Goal: Task Accomplishment & Management: Use online tool/utility

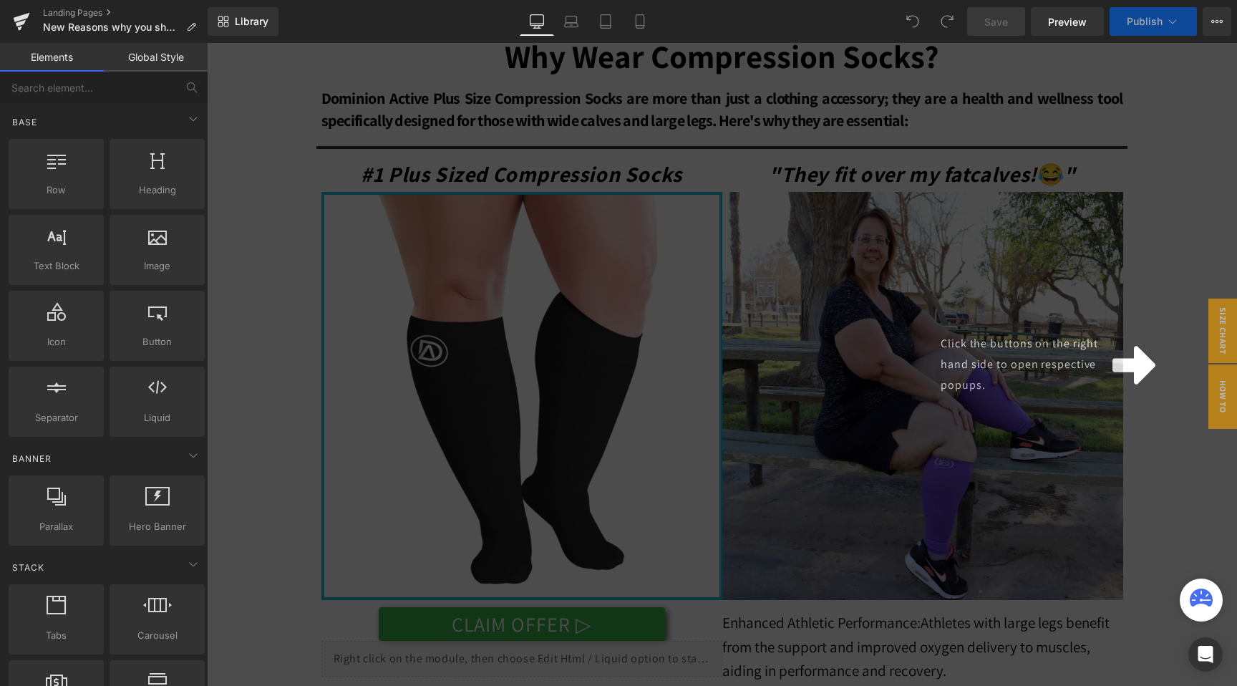
select select "4XL • Nude"
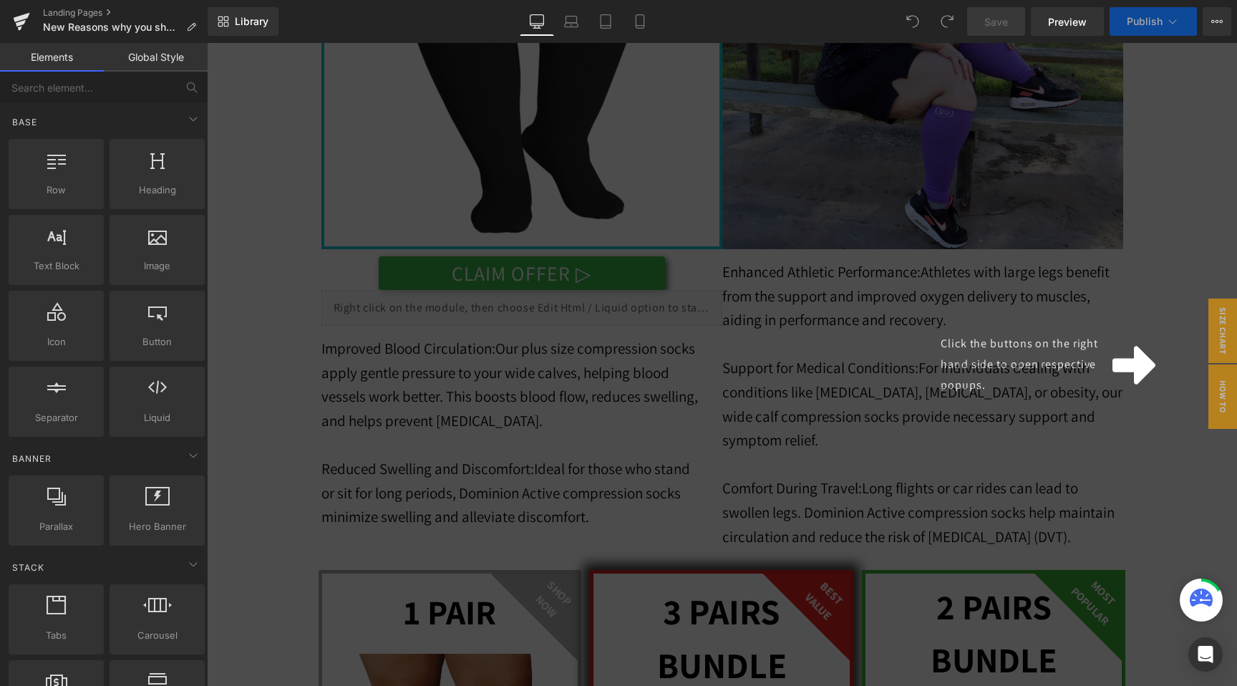
select select "4XL • White"
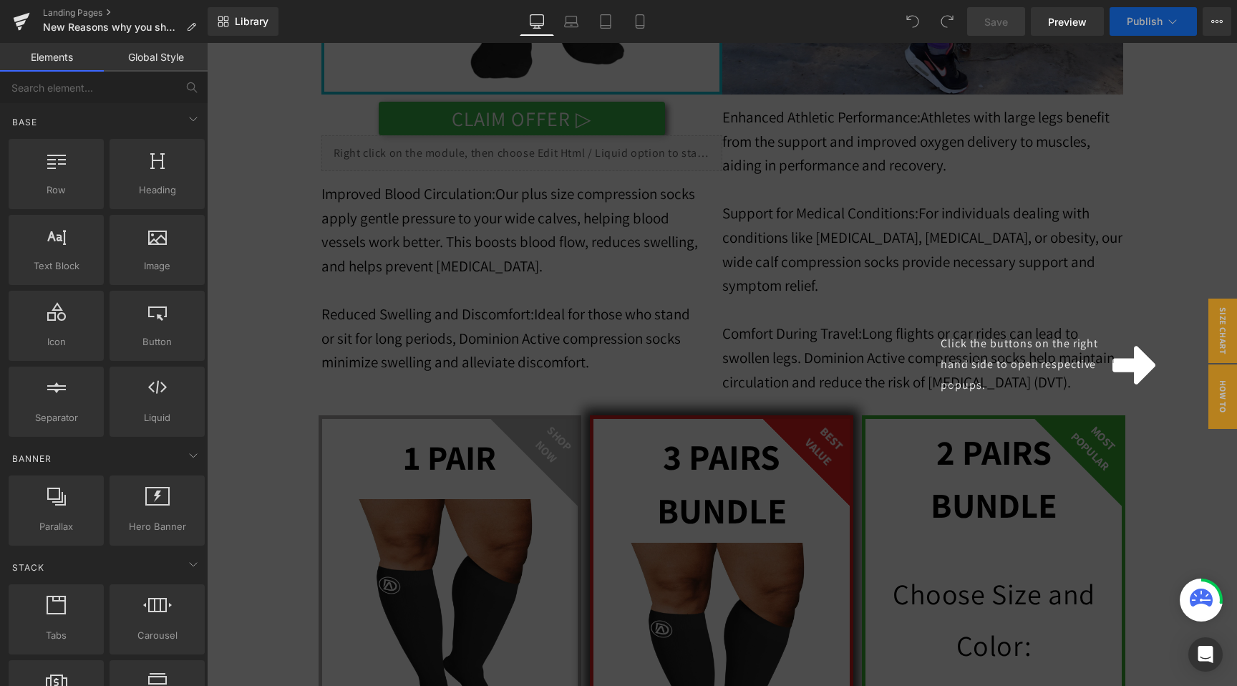
select select "4XL • Brown"
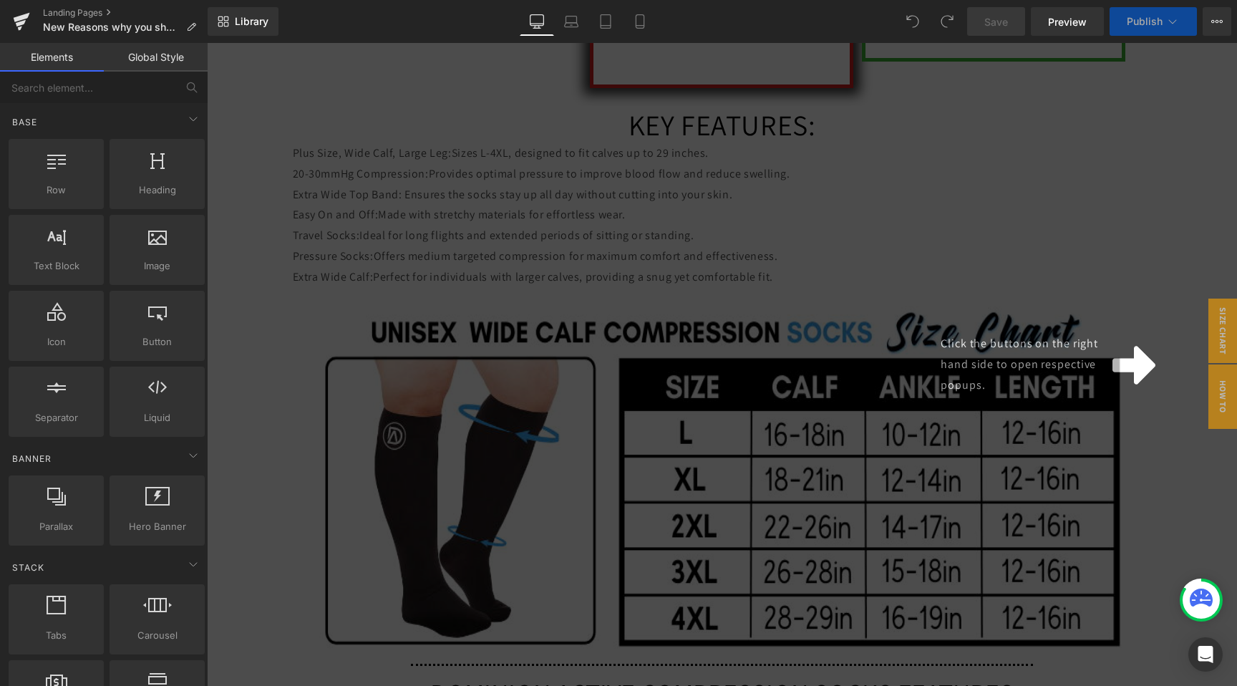
scroll to position [1708, 0]
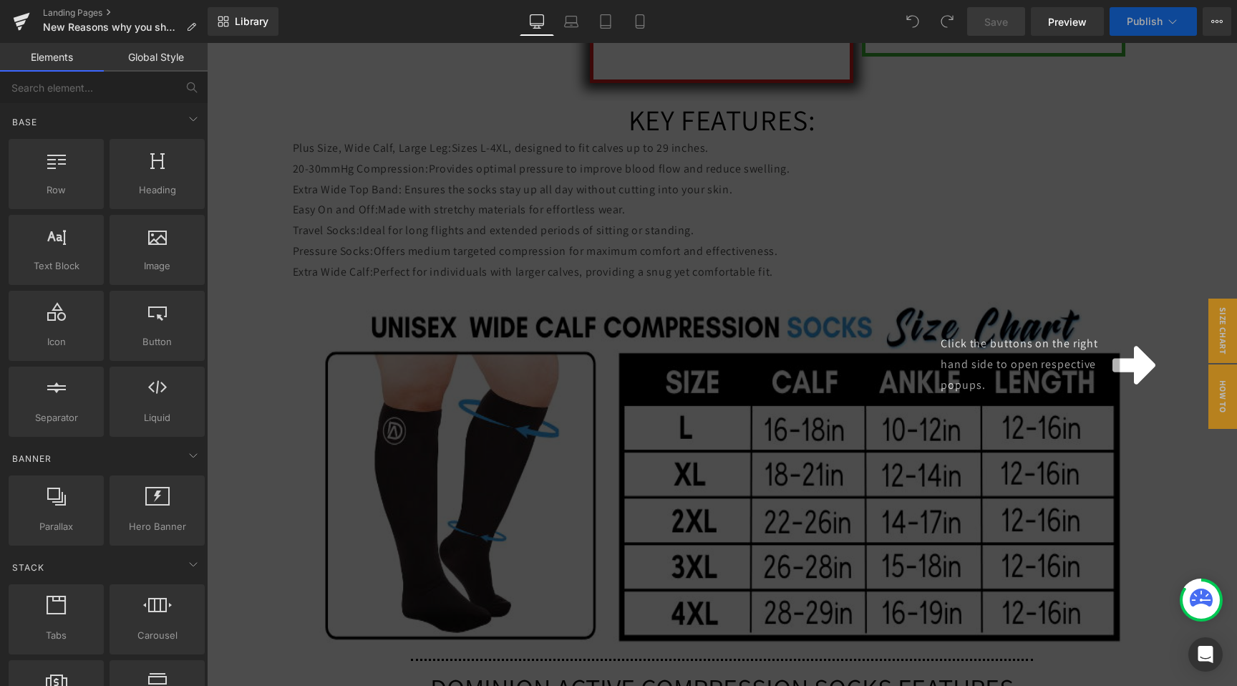
click at [802, 288] on div "Click the buttons on the right hand side to open respective popups." at bounding box center [722, 364] width 1030 height 643
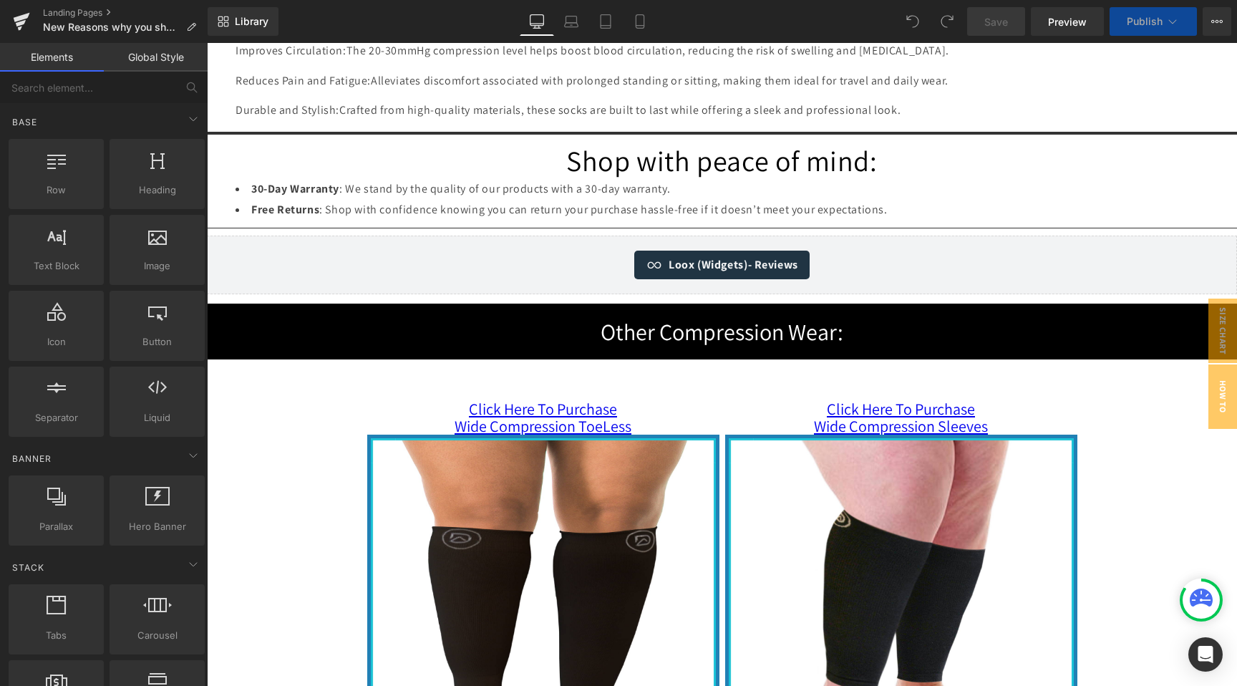
scroll to position [3638, 0]
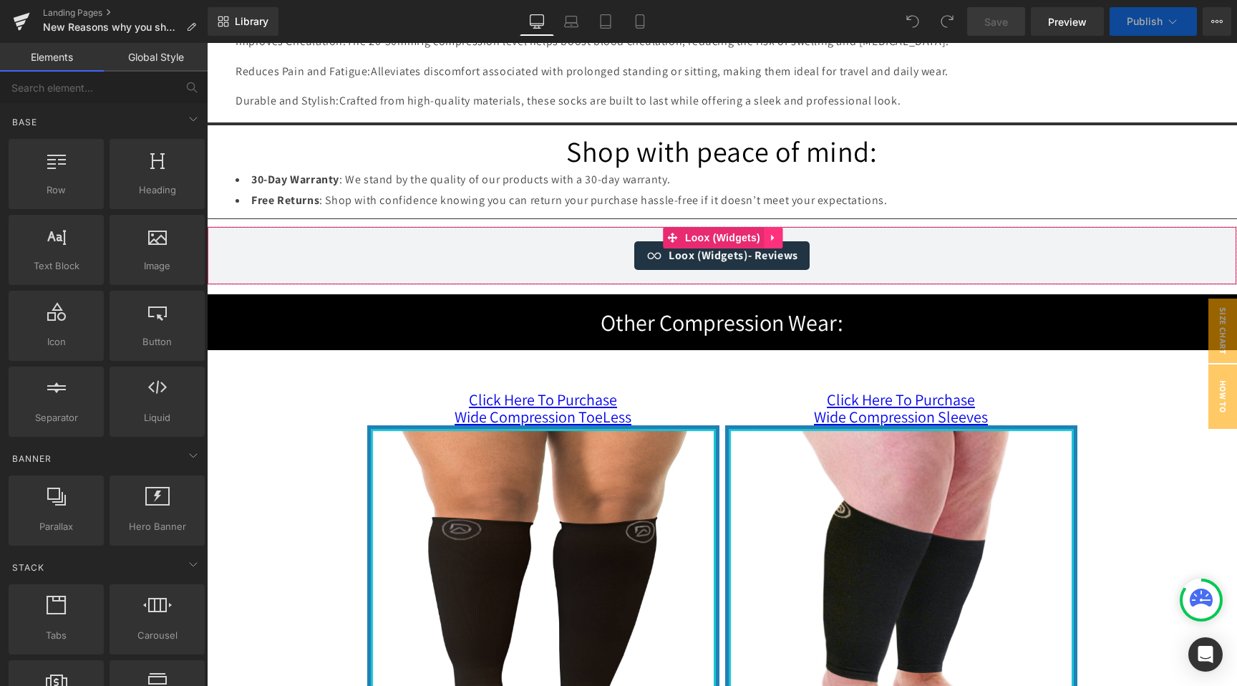
click at [771, 240] on icon at bounding box center [772, 237] width 3 height 6
click at [780, 243] on icon at bounding box center [782, 238] width 10 height 10
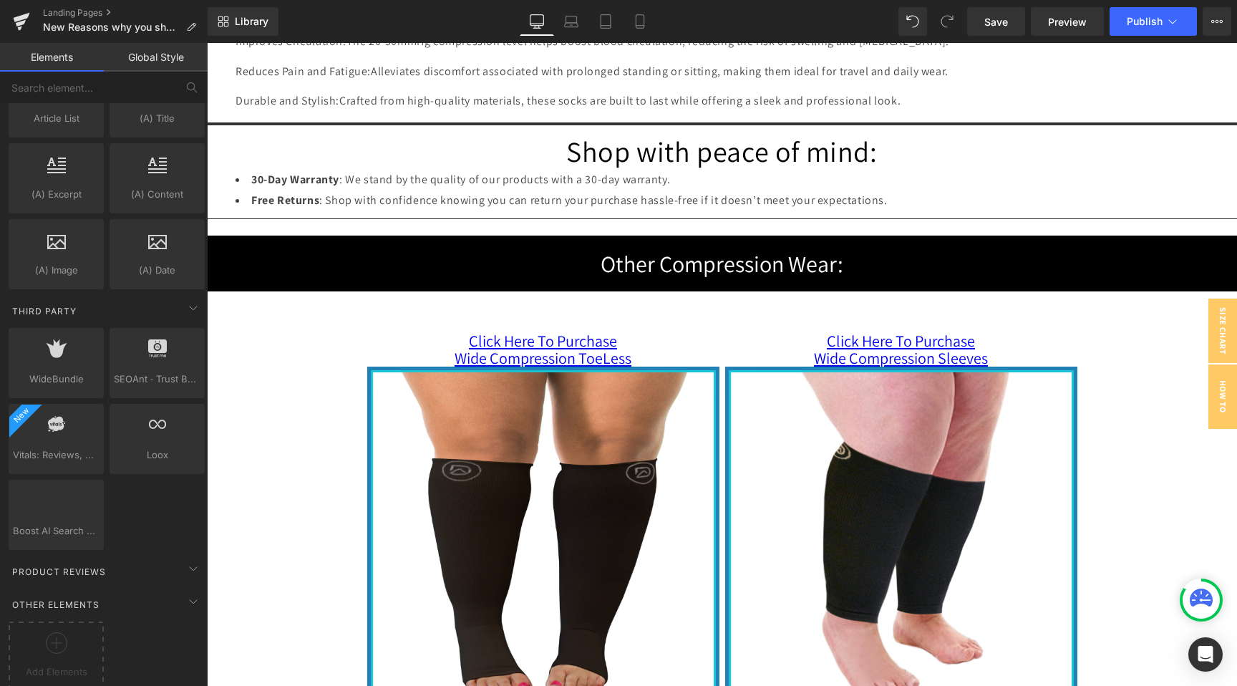
scroll to position [2651, 0]
click at [163, 551] on div "Product Reviews" at bounding box center [107, 565] width 202 height 29
click at [188, 554] on icon at bounding box center [193, 562] width 17 height 17
click at [185, 293] on icon at bounding box center [193, 301] width 17 height 17
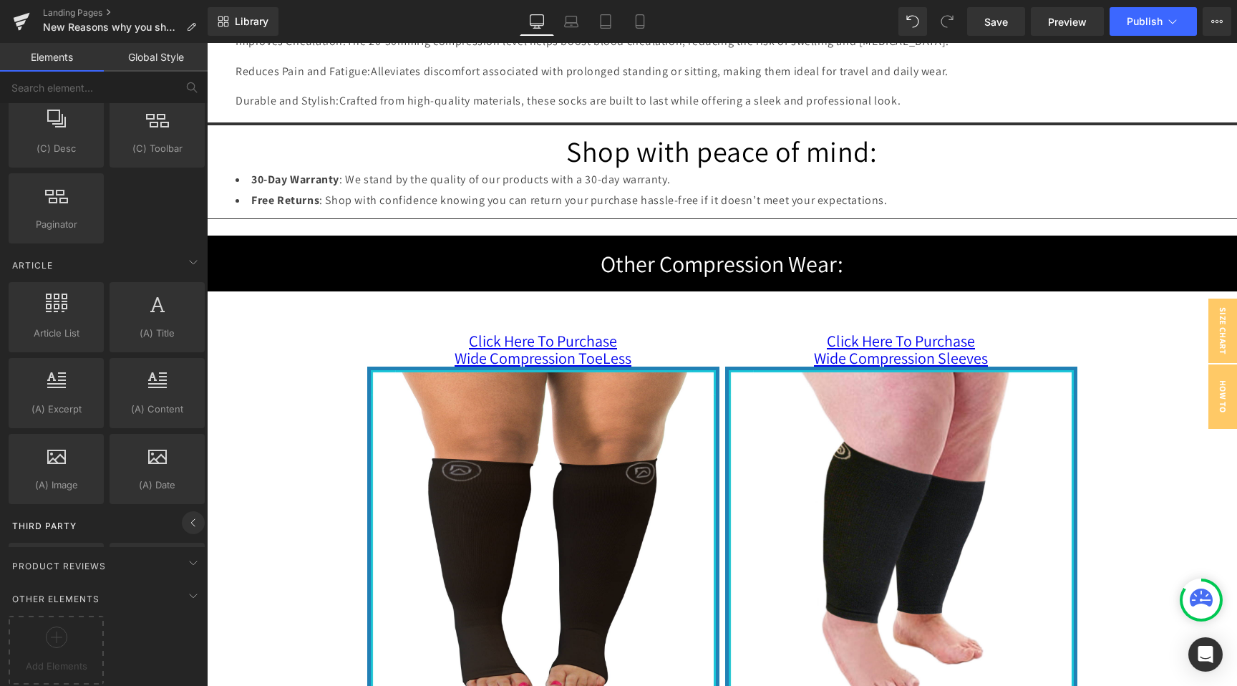
scroll to position [2423, 0]
click at [185, 521] on icon at bounding box center [193, 529] width 17 height 17
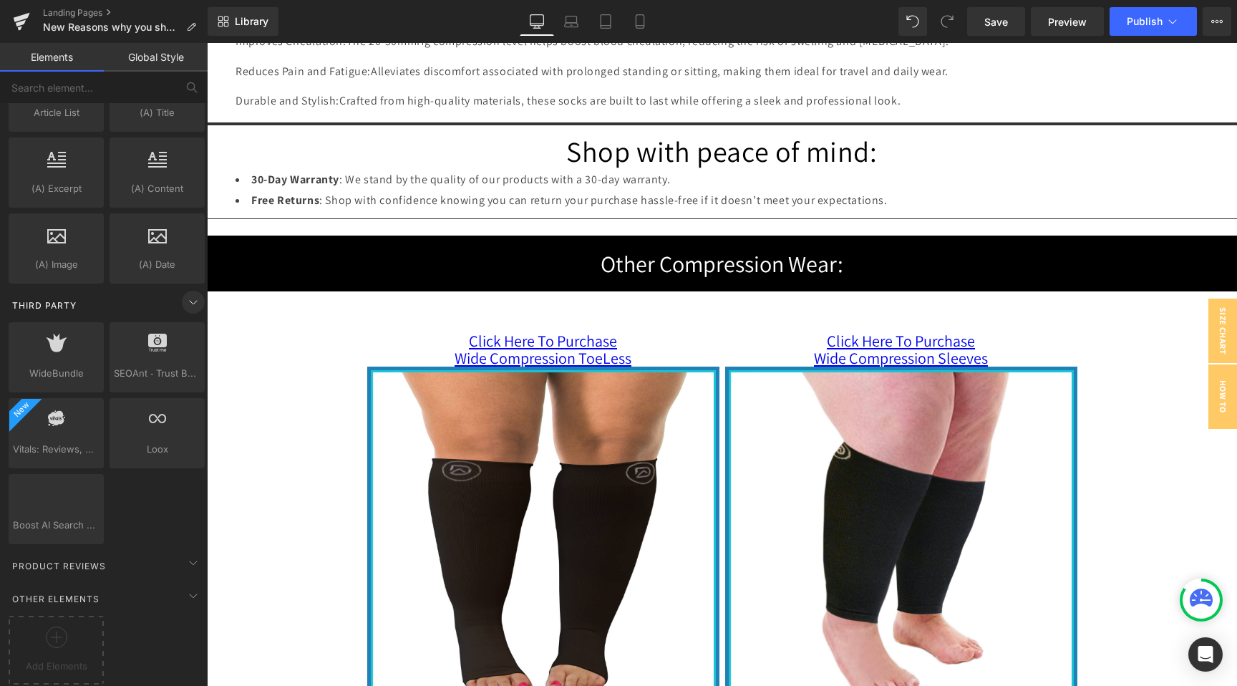
scroll to position [2651, 0]
click at [158, 59] on link "Global Style" at bounding box center [156, 57] width 104 height 29
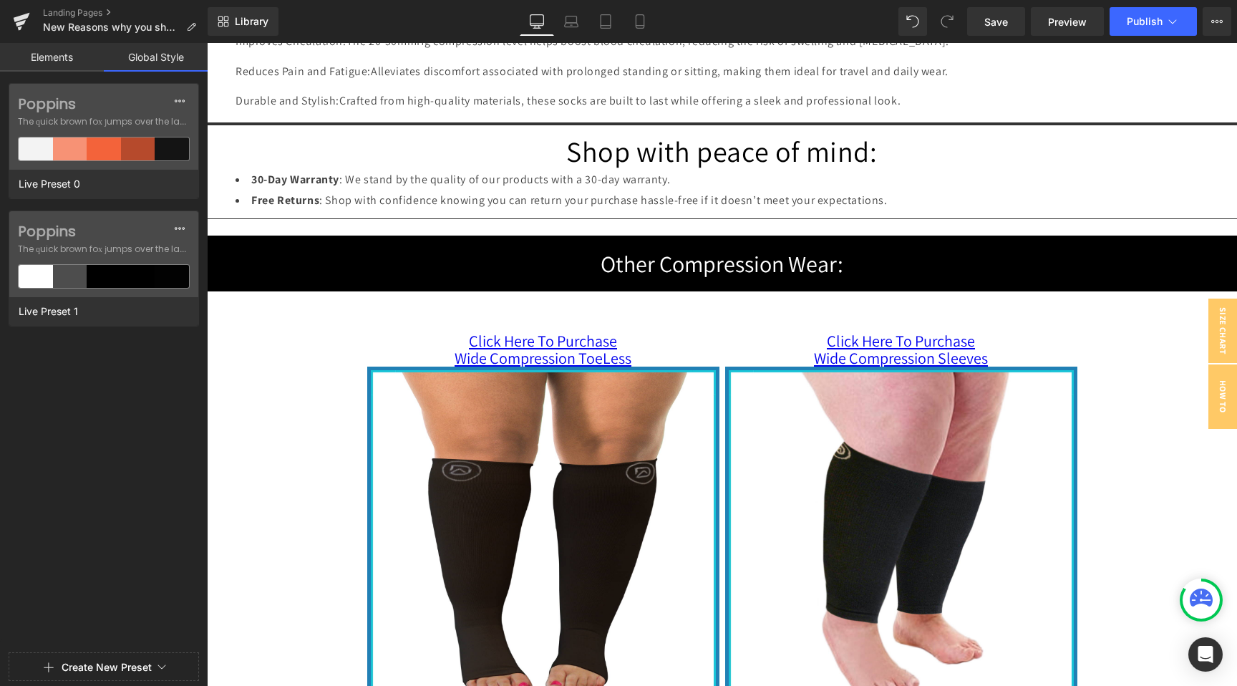
click at [62, 54] on link "Elements" at bounding box center [52, 57] width 104 height 29
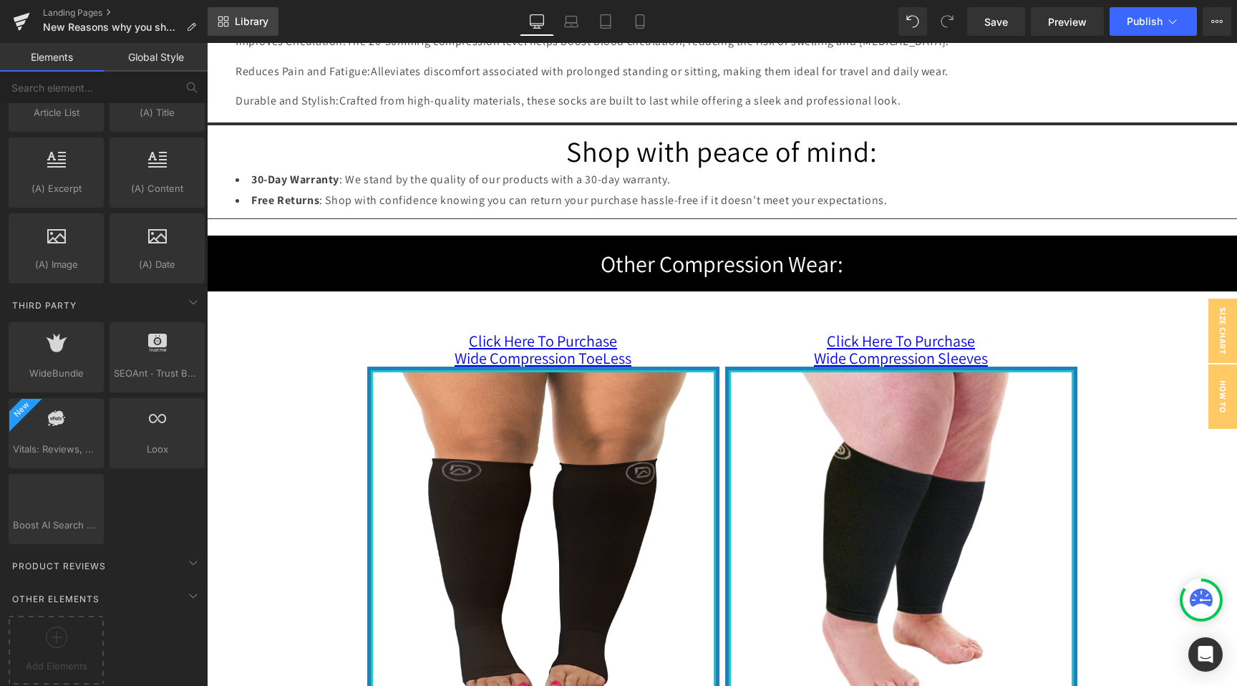
click at [230, 24] on link "Library" at bounding box center [243, 21] width 71 height 29
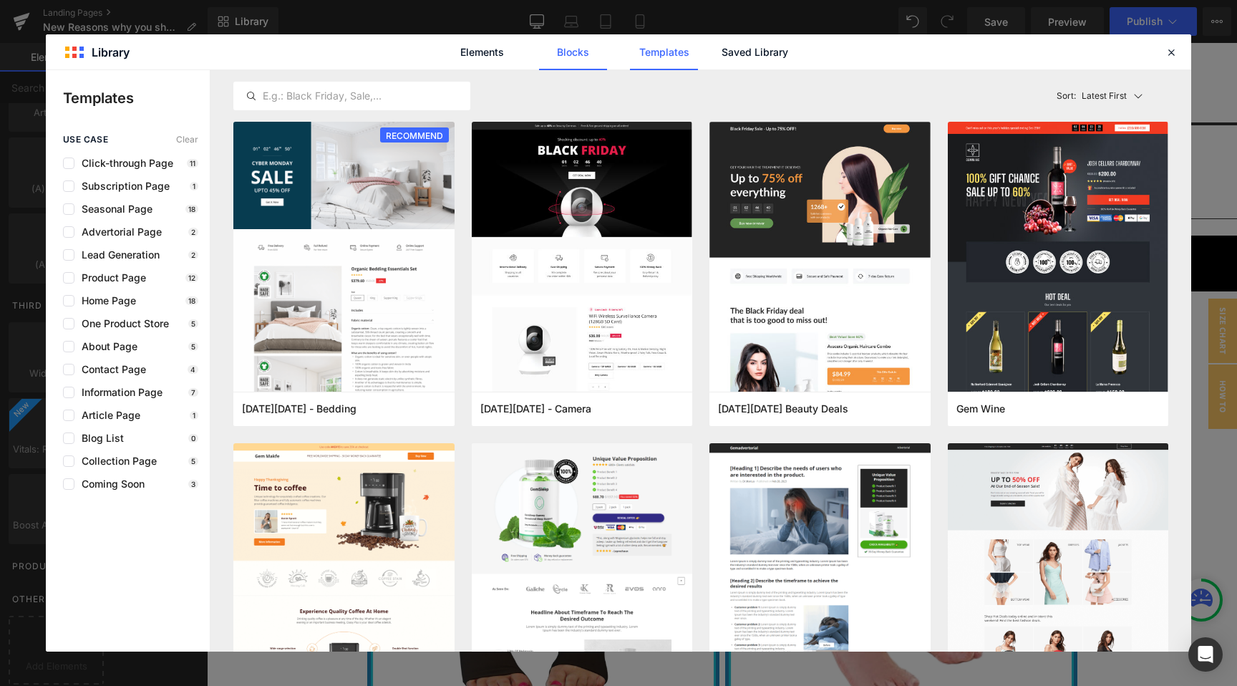
click at [564, 57] on link "Blocks" at bounding box center [573, 52] width 68 height 36
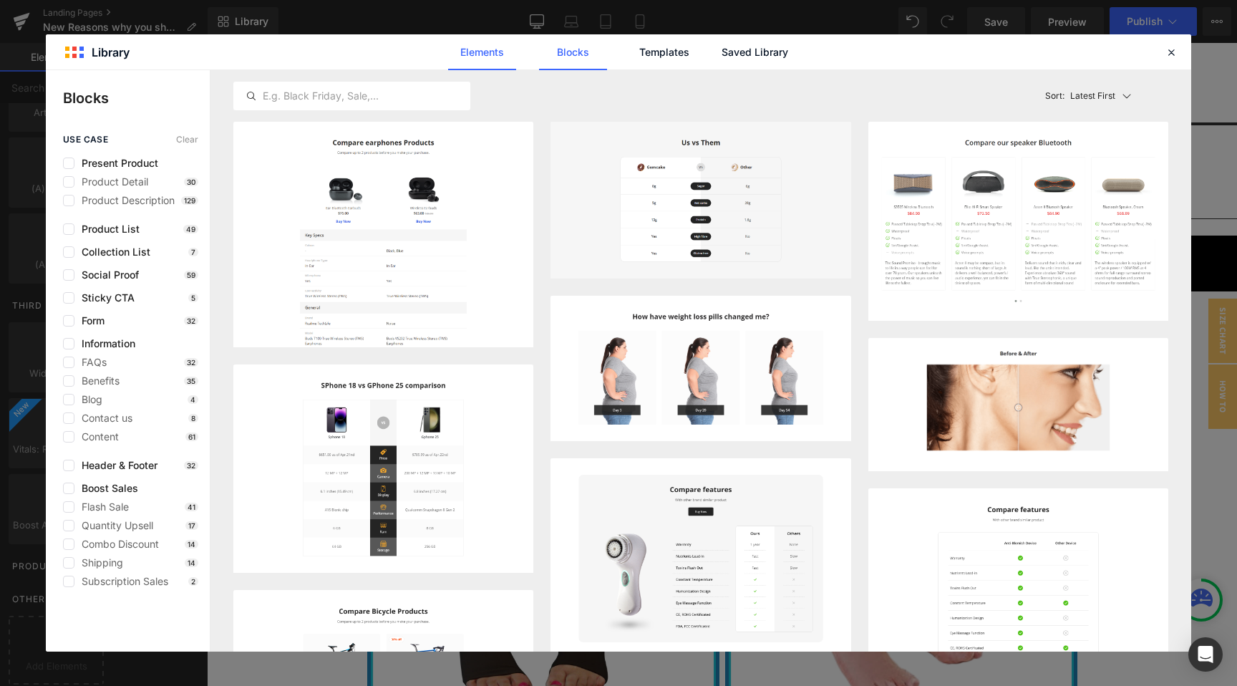
click at [481, 50] on link "Elements" at bounding box center [482, 52] width 68 height 36
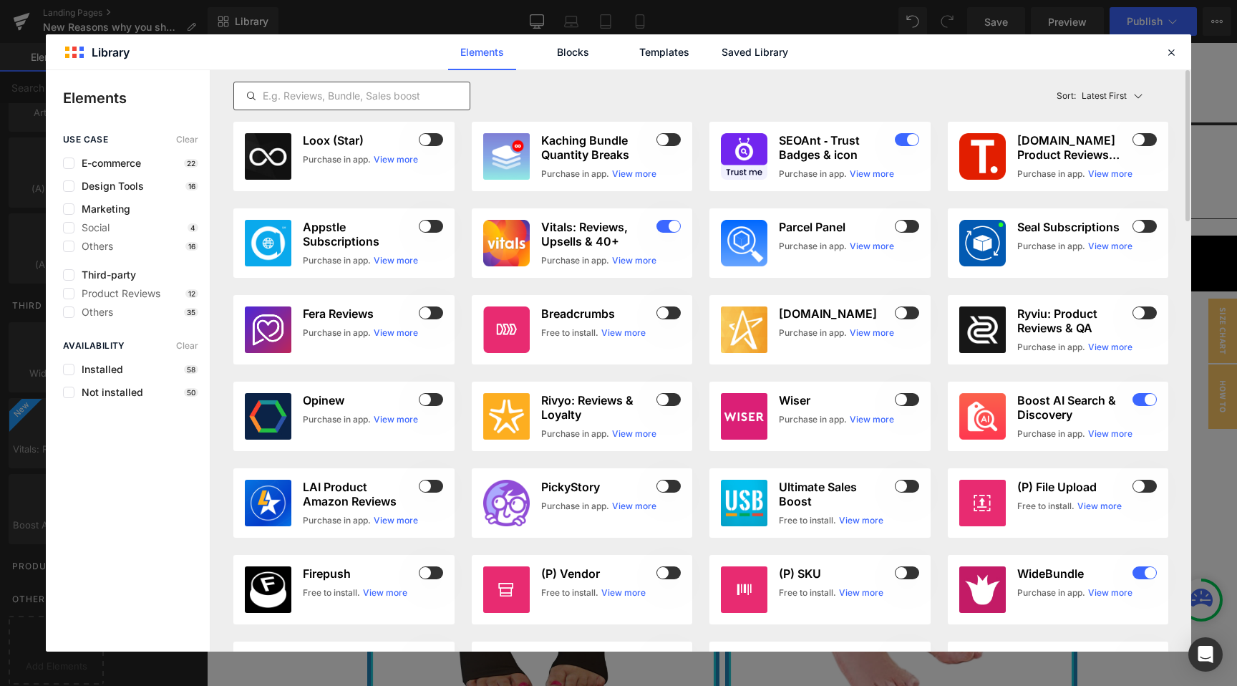
click at [383, 99] on input "text" at bounding box center [351, 95] width 235 height 17
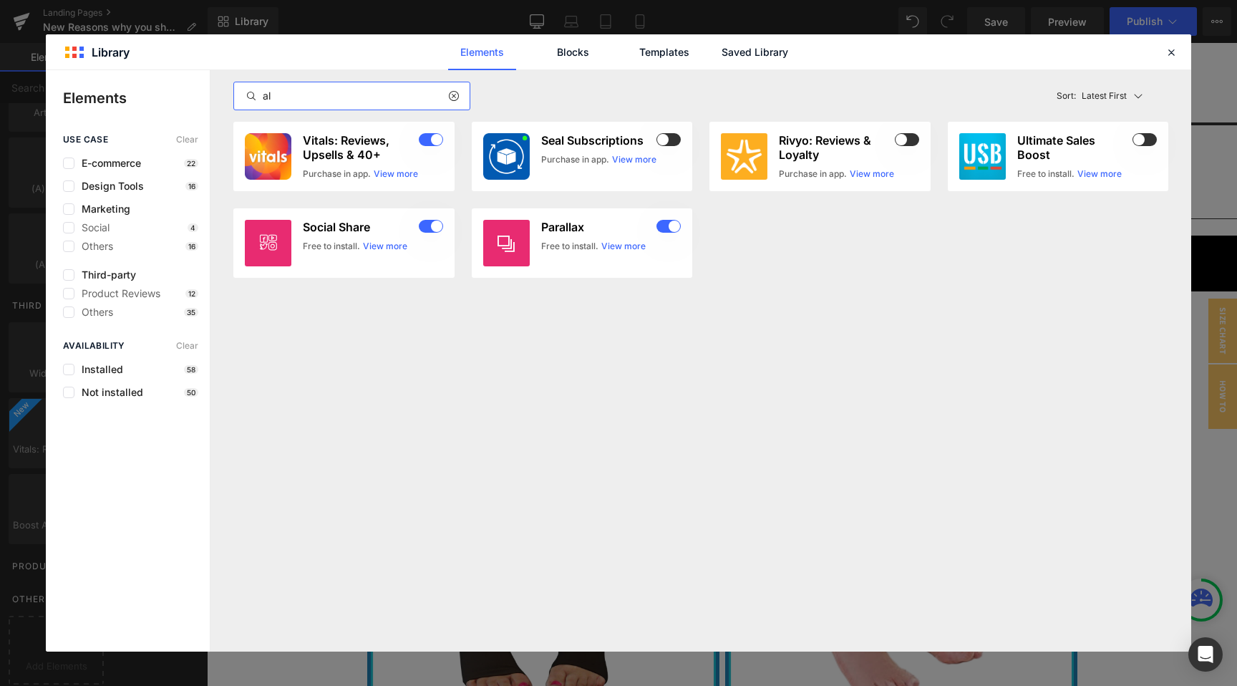
type input "a"
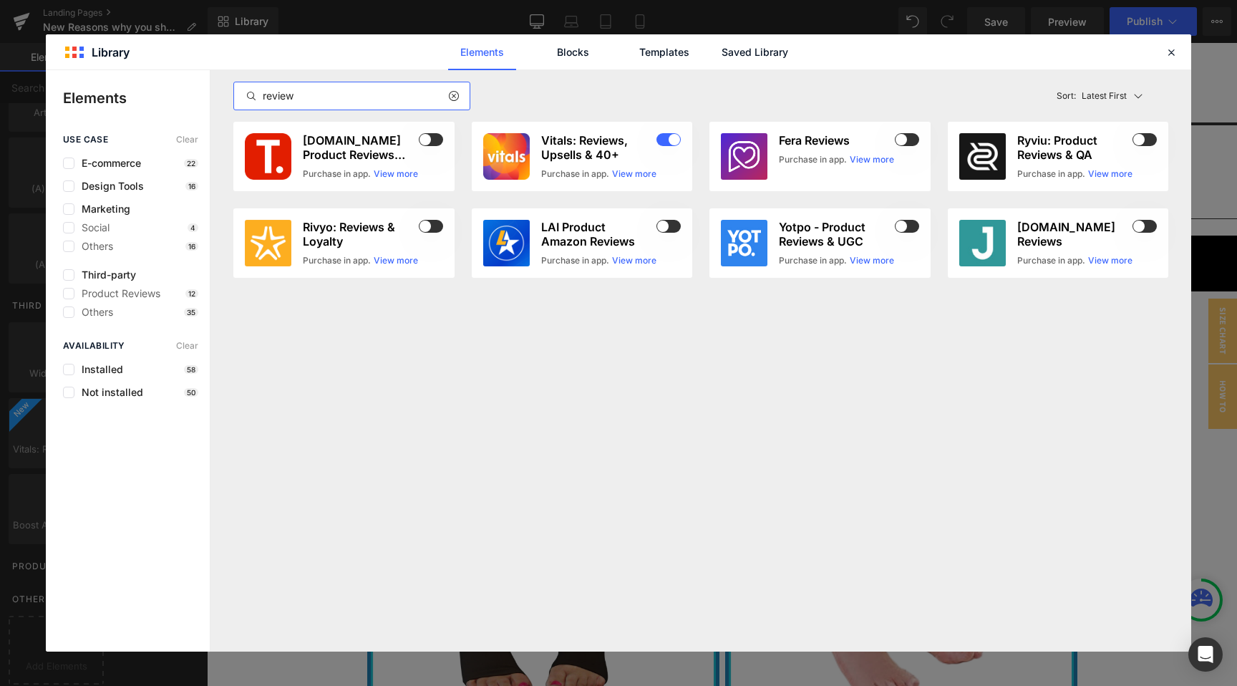
type input "review"
click at [1170, 54] on icon at bounding box center [1171, 52] width 13 height 13
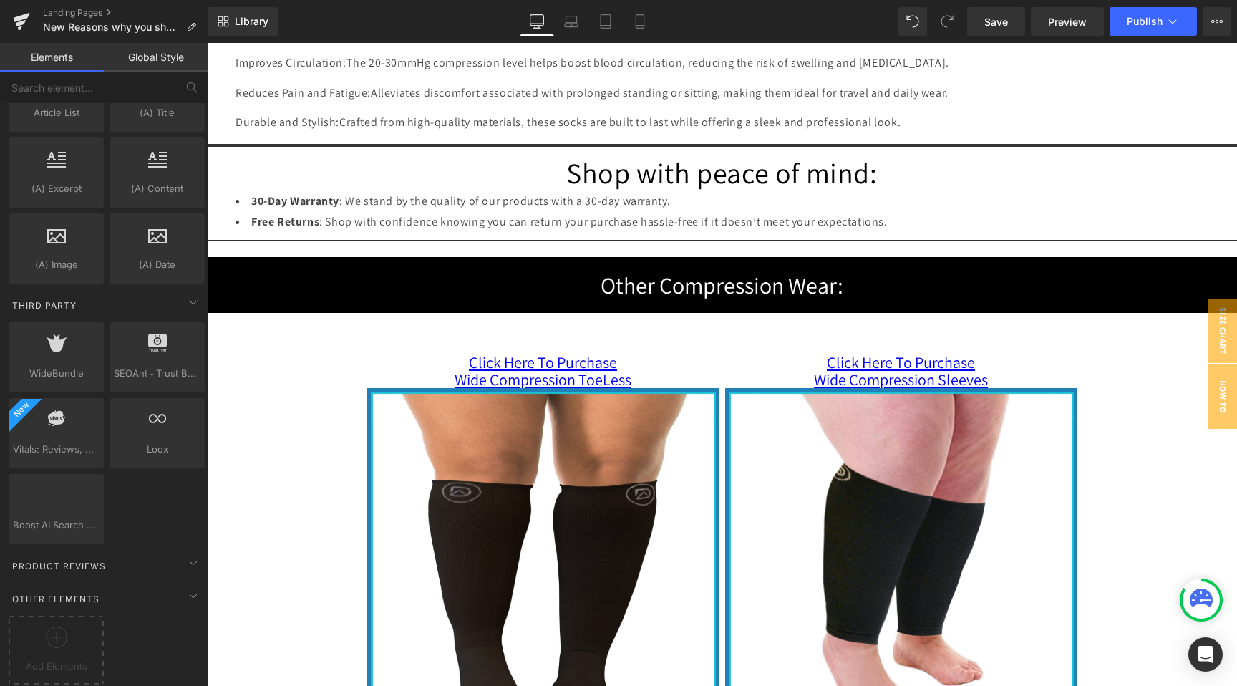
scroll to position [3601, 0]
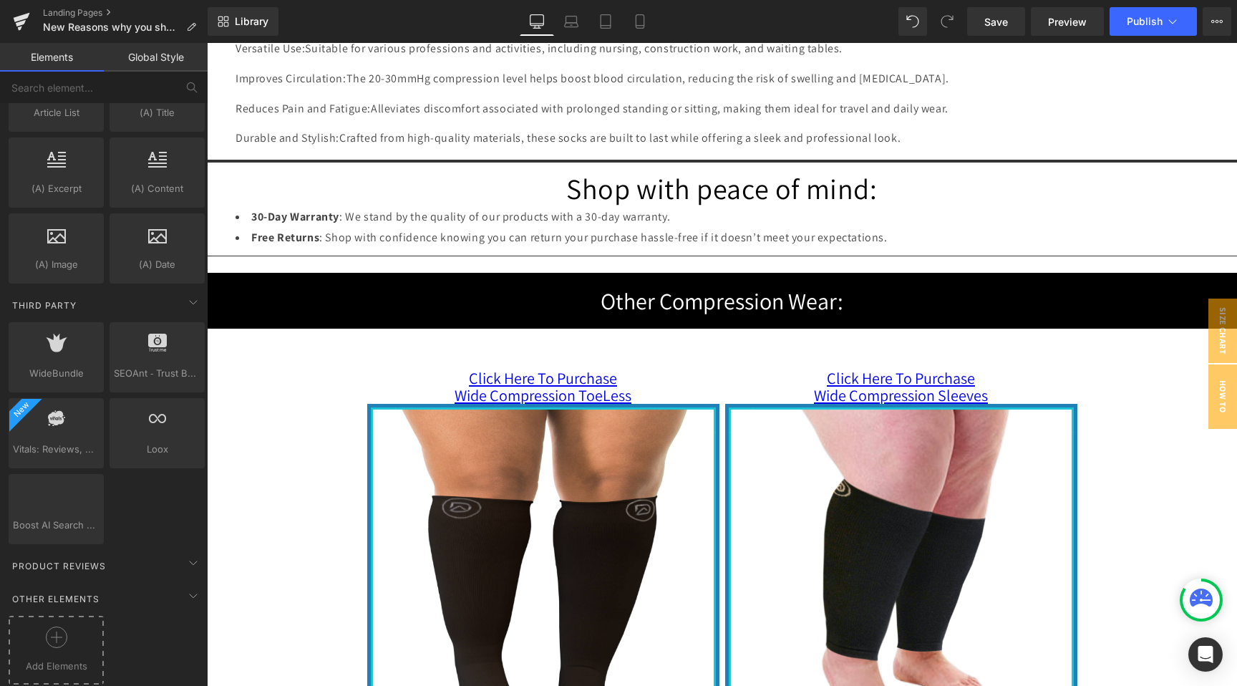
click at [56, 631] on icon at bounding box center [56, 636] width 1 height 11
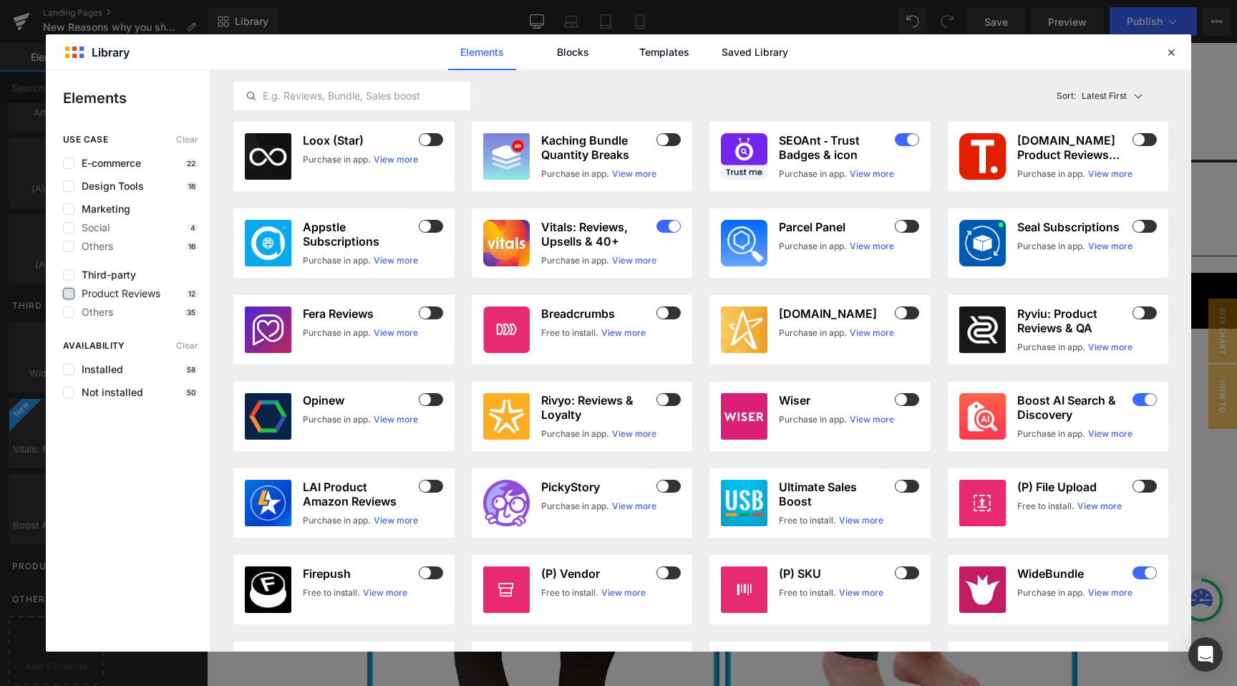
click at [69, 290] on label at bounding box center [68, 293] width 11 height 11
click at [69, 293] on input "checkbox" at bounding box center [69, 293] width 0 height 0
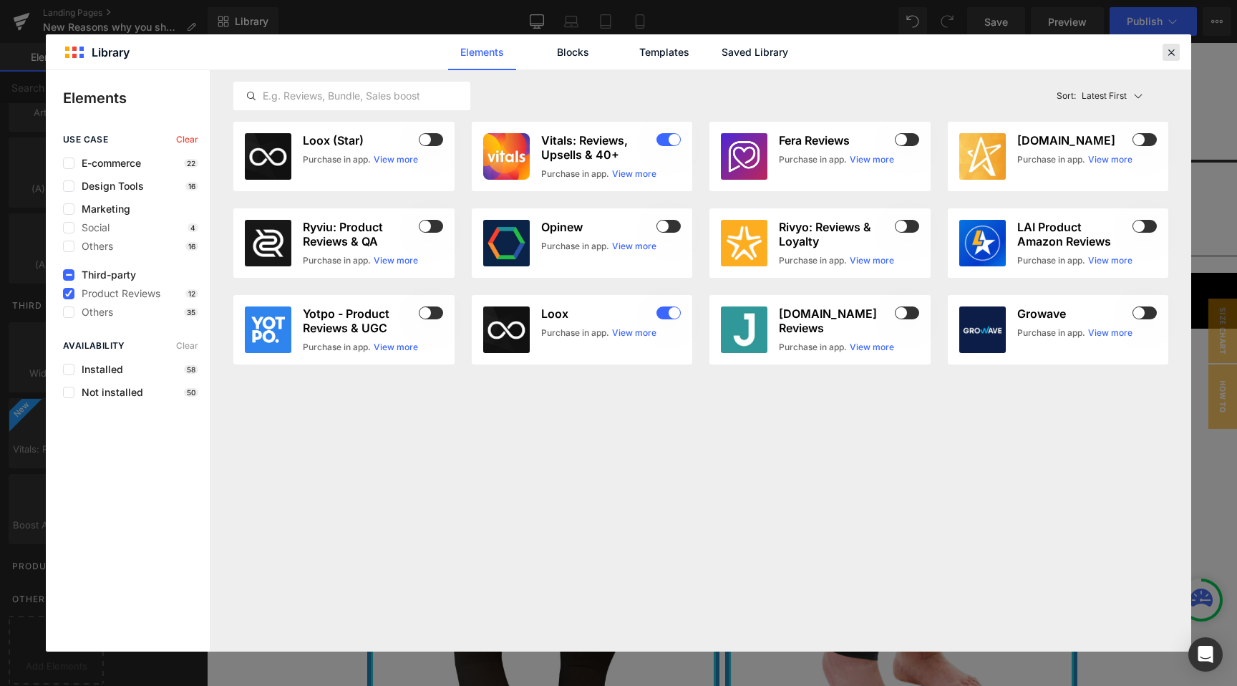
click at [1168, 52] on icon at bounding box center [1171, 52] width 13 height 13
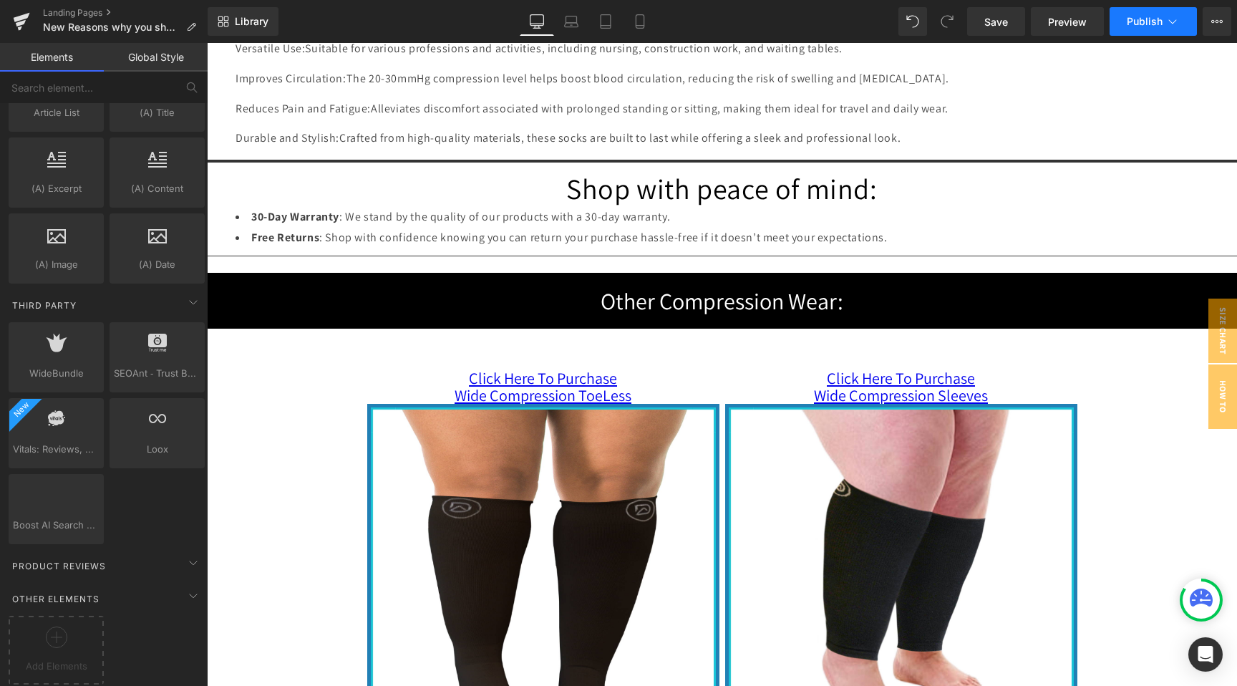
click at [1141, 24] on span "Publish" at bounding box center [1145, 21] width 36 height 11
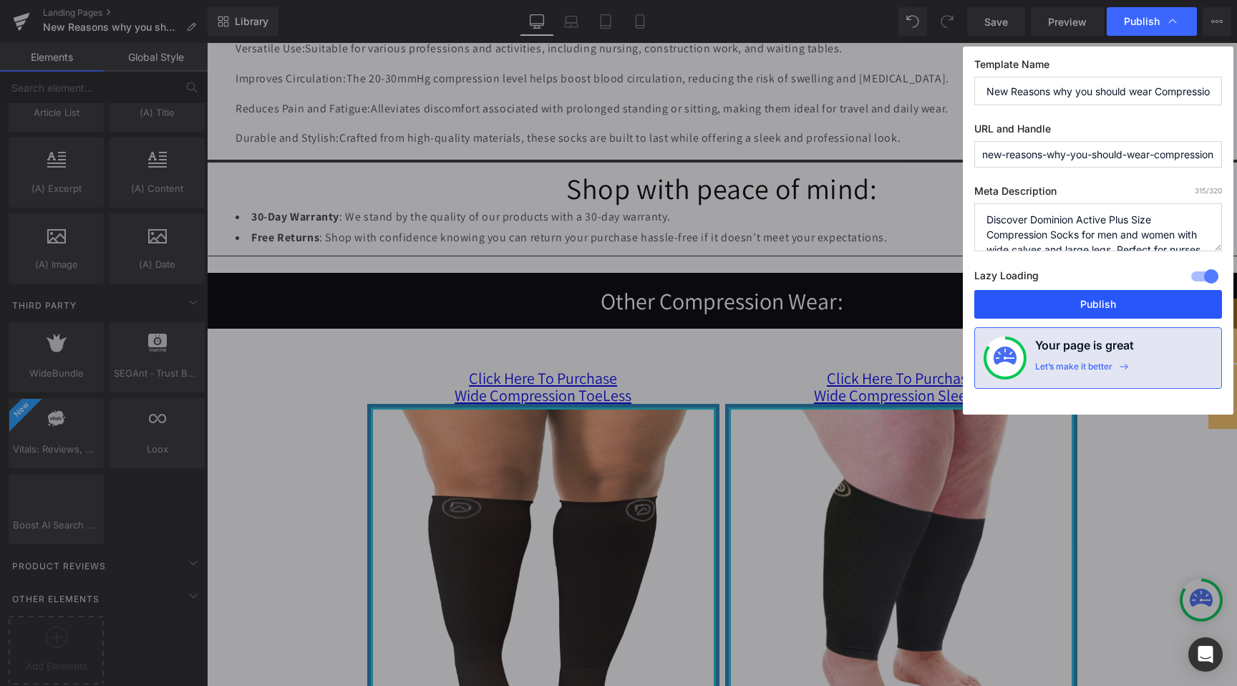
click at [1089, 304] on button "Publish" at bounding box center [1098, 304] width 248 height 29
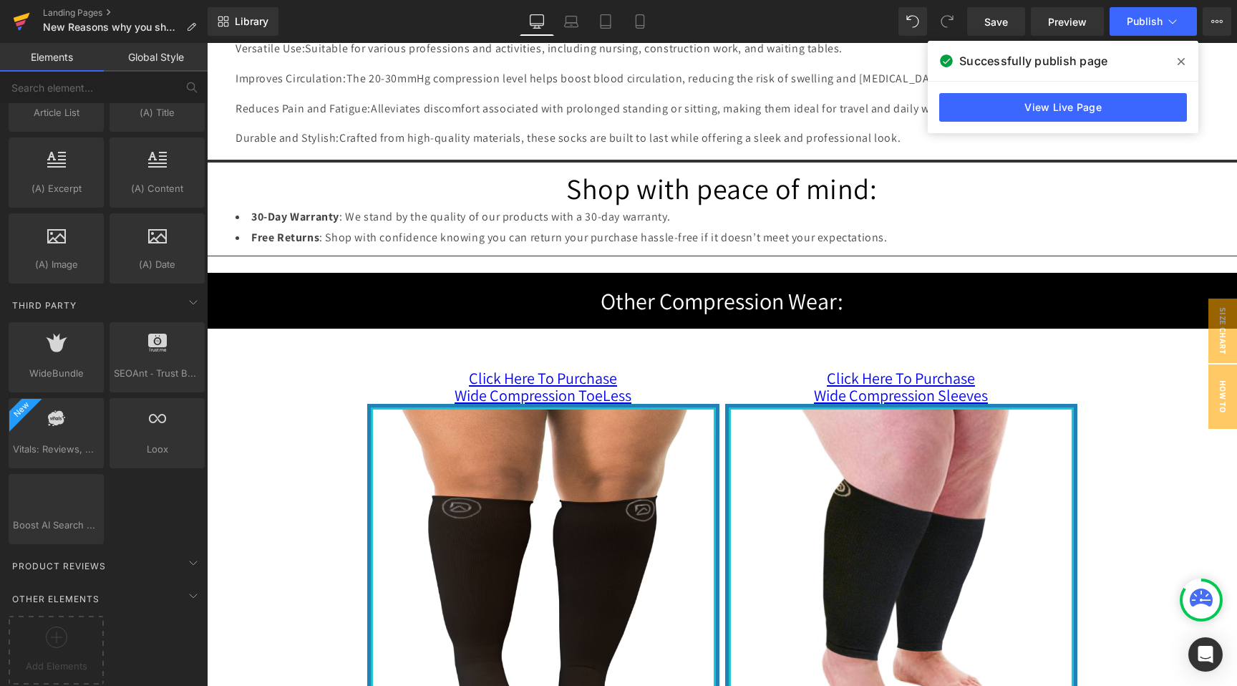
click at [21, 23] on icon at bounding box center [21, 23] width 10 height 6
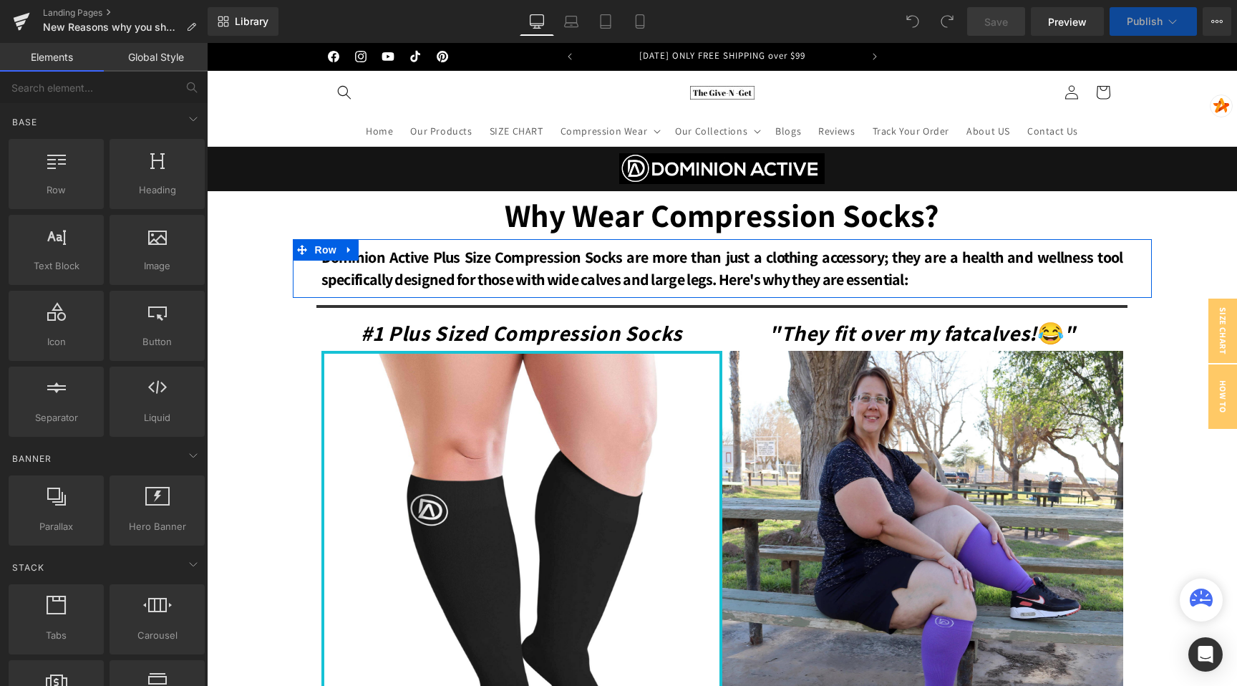
select select "4XL • Nude"
select select "4XL • White"
select select "4XL • Brown"
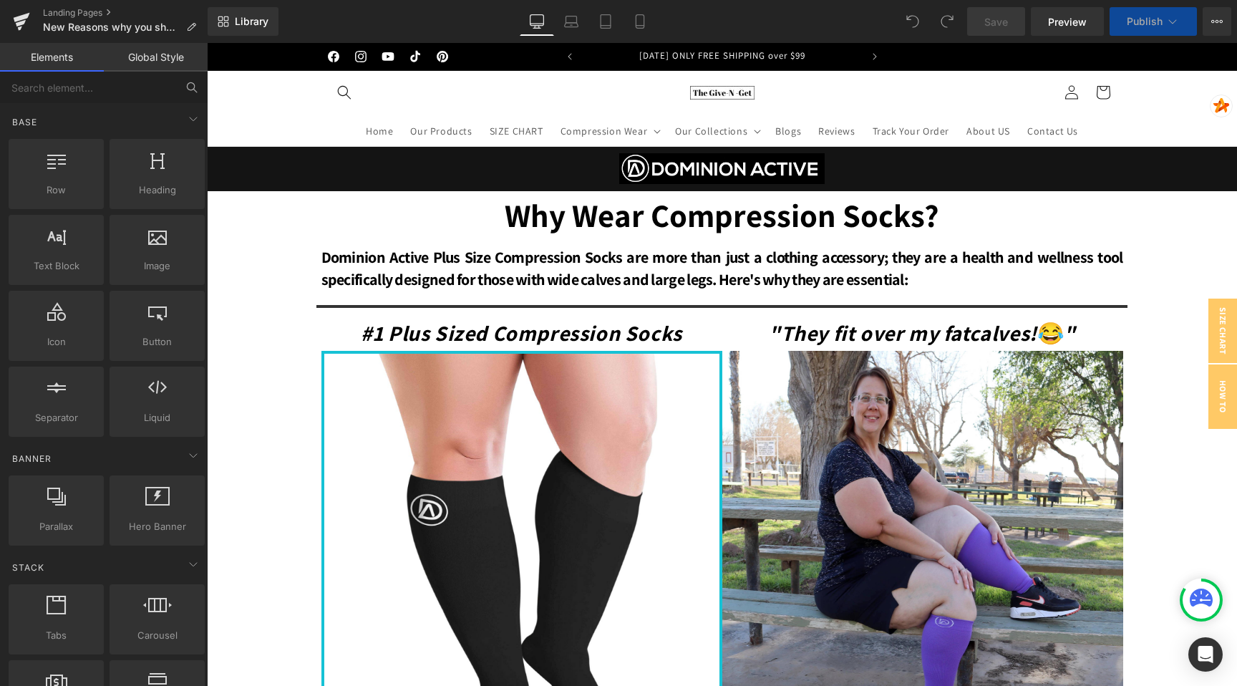
click at [189, 88] on icon at bounding box center [191, 87] width 13 height 13
click at [190, 89] on icon at bounding box center [191, 87] width 13 height 13
click at [147, 94] on input "text" at bounding box center [88, 87] width 176 height 31
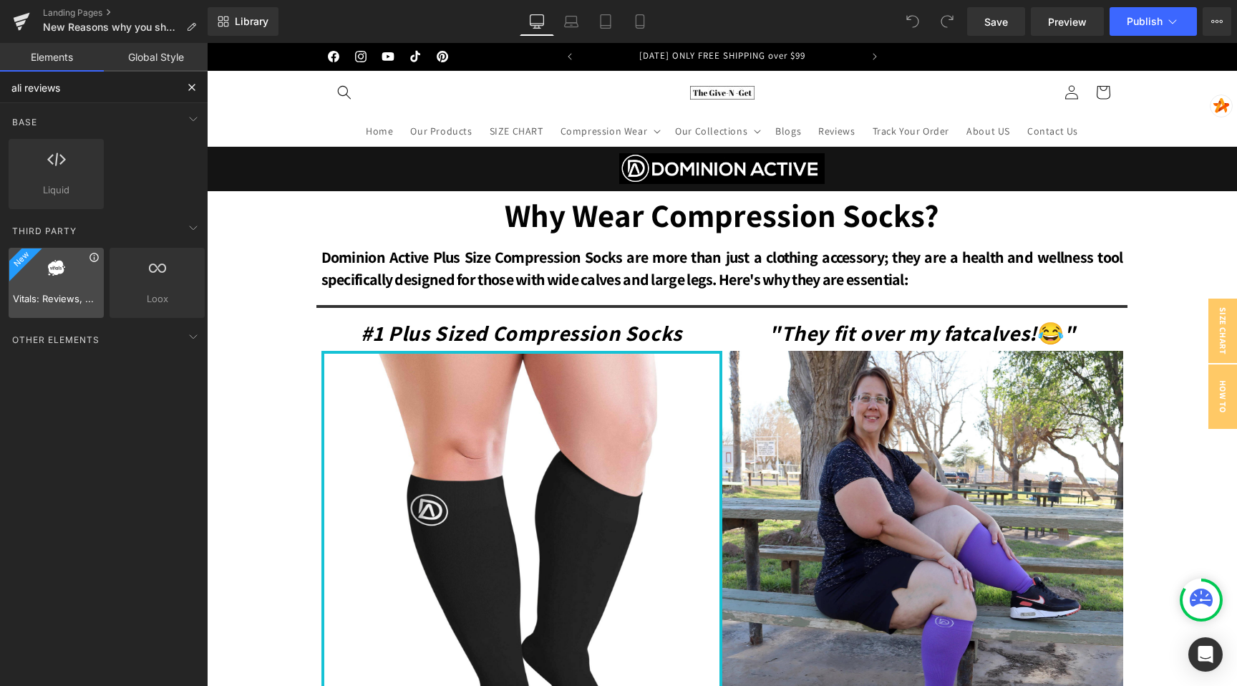
click at [91, 258] on icon at bounding box center [93, 257] width 9 height 9
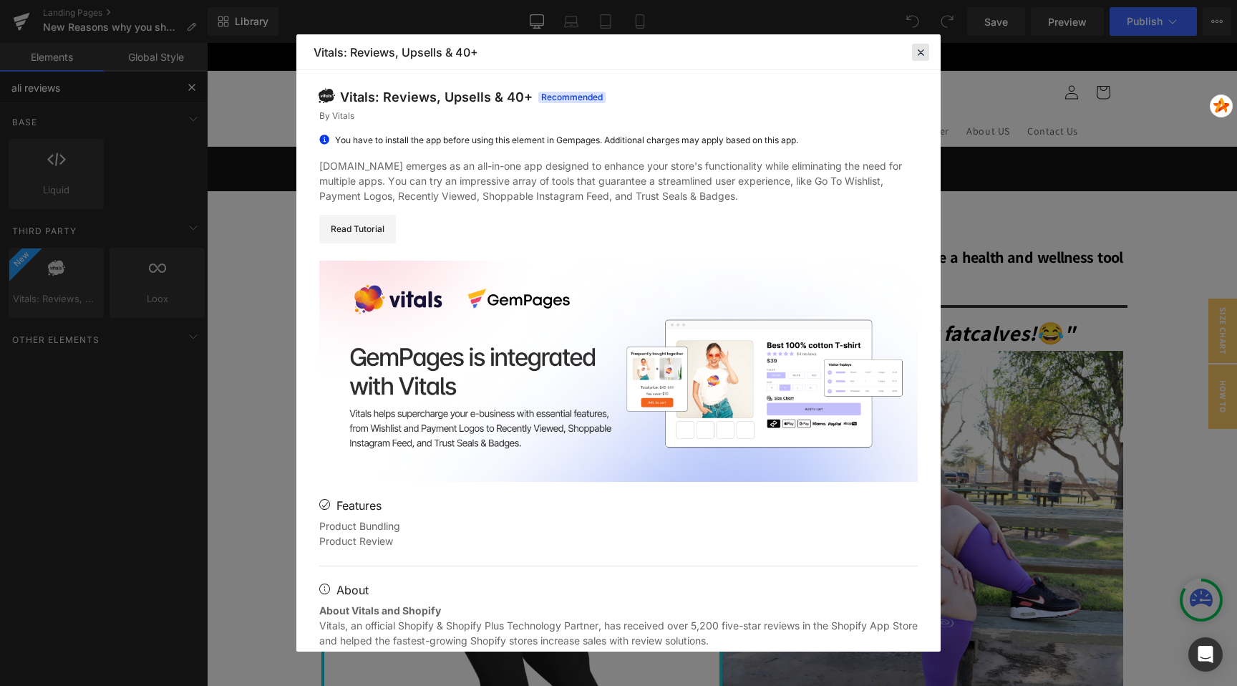
type input "ali reviews"
click at [918, 53] on icon at bounding box center [920, 52] width 13 height 13
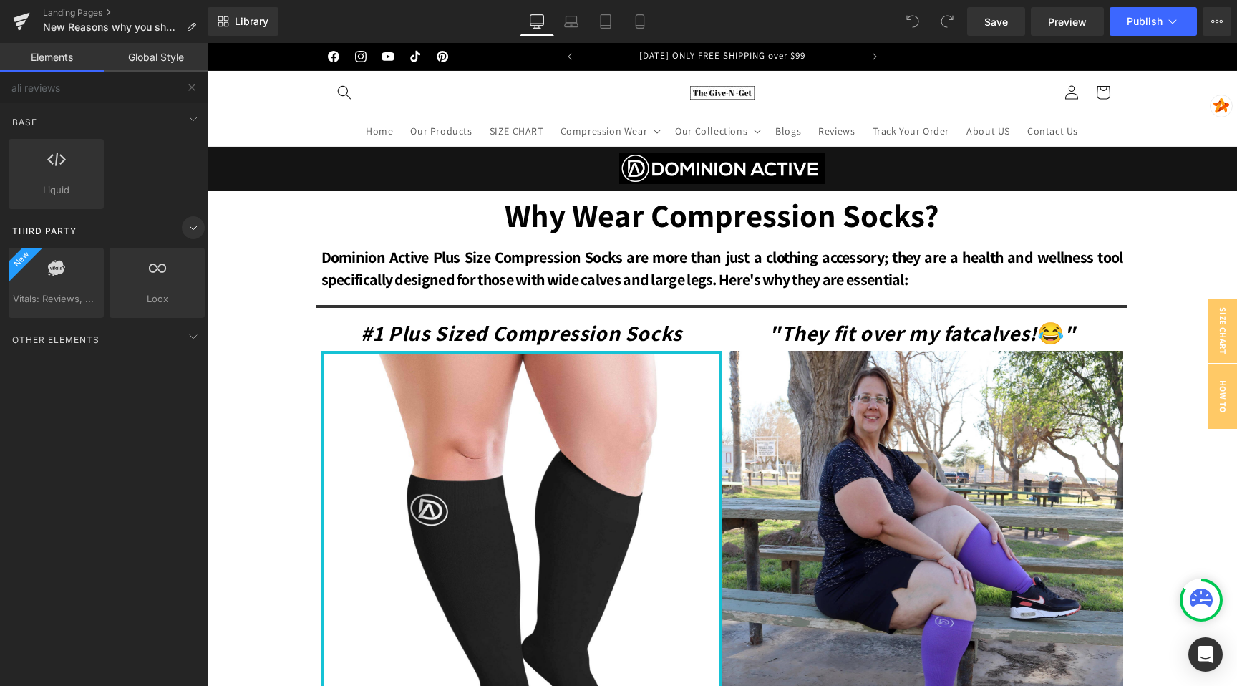
click at [185, 225] on icon at bounding box center [193, 227] width 17 height 17
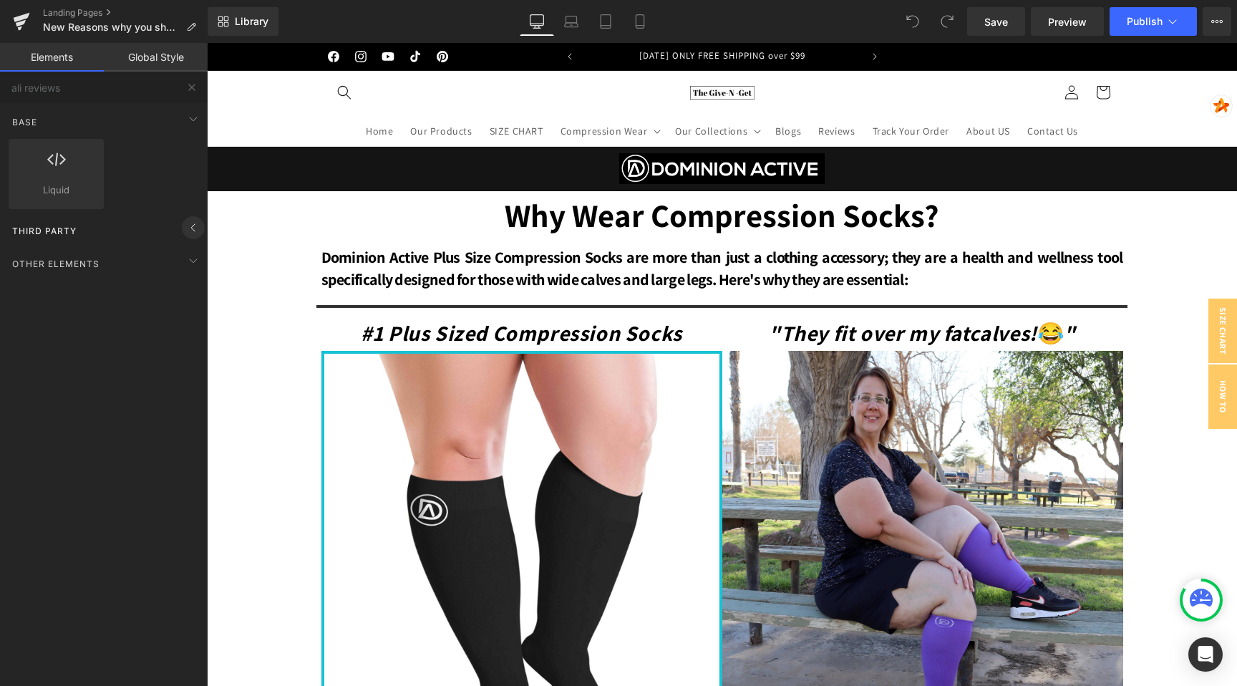
click at [185, 225] on icon at bounding box center [193, 227] width 17 height 17
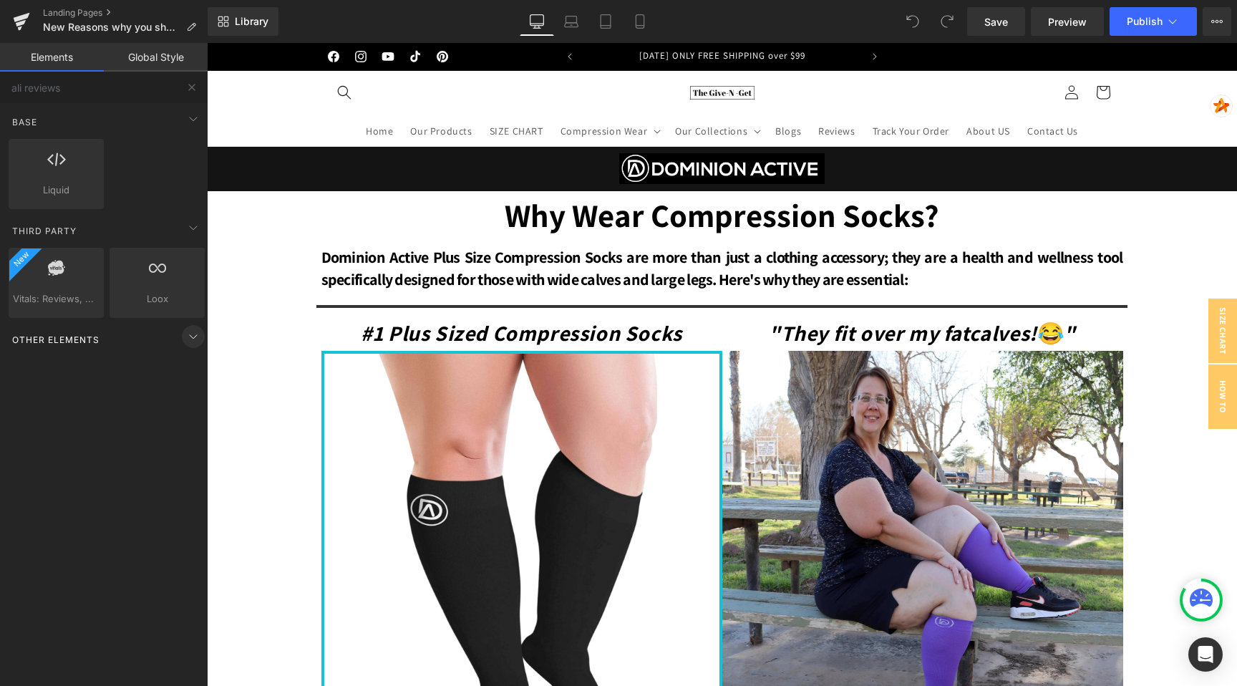
click at [193, 331] on icon at bounding box center [193, 336] width 17 height 17
click at [190, 335] on icon at bounding box center [193, 336] width 17 height 17
click at [186, 122] on icon at bounding box center [193, 118] width 17 height 17
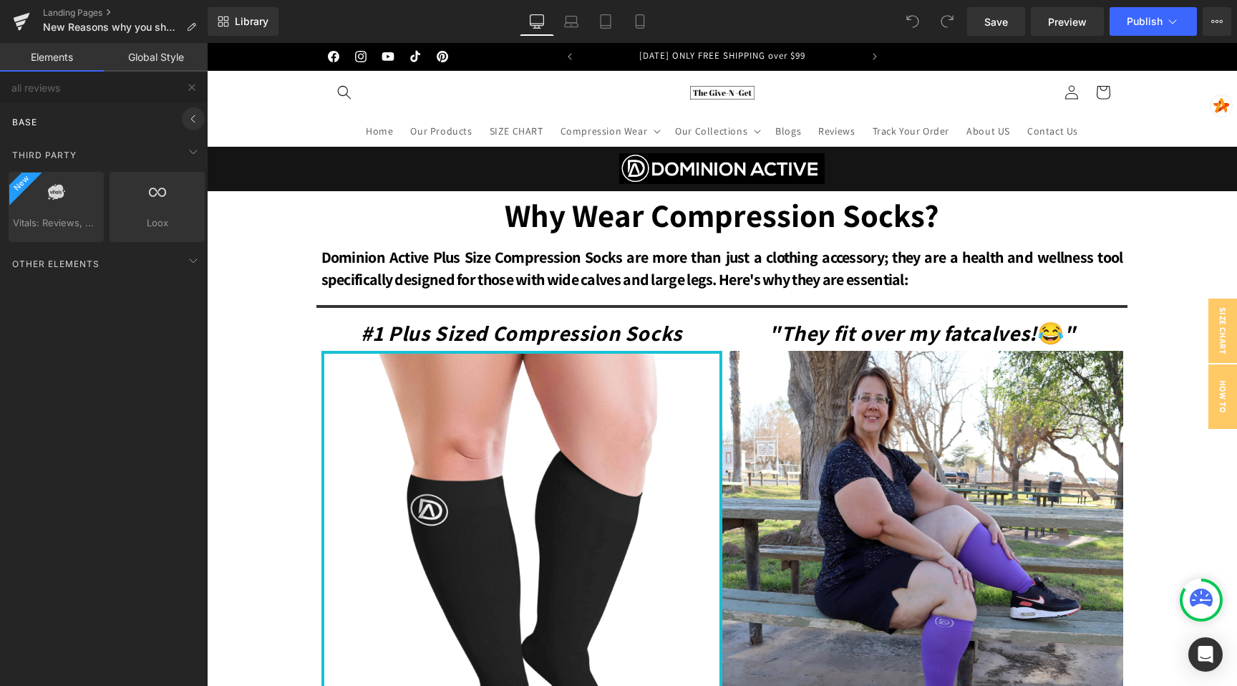
click at [191, 120] on icon at bounding box center [193, 118] width 4 height 7
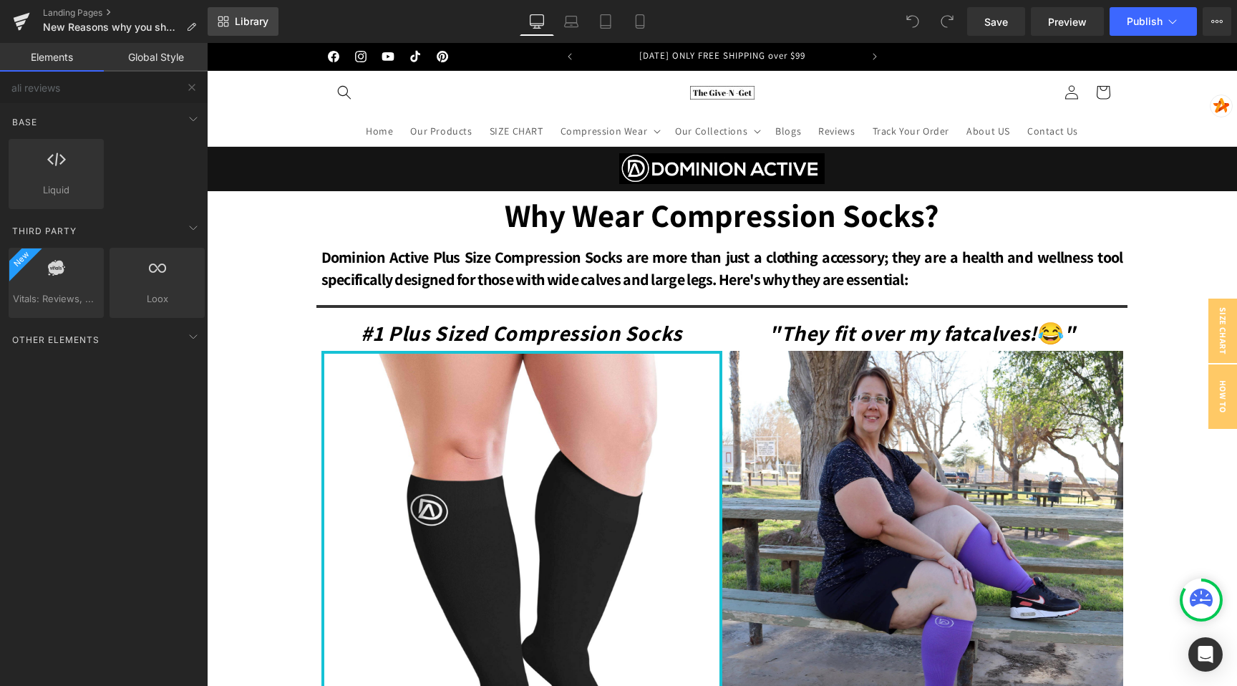
click at [235, 29] on link "Library" at bounding box center [243, 21] width 71 height 29
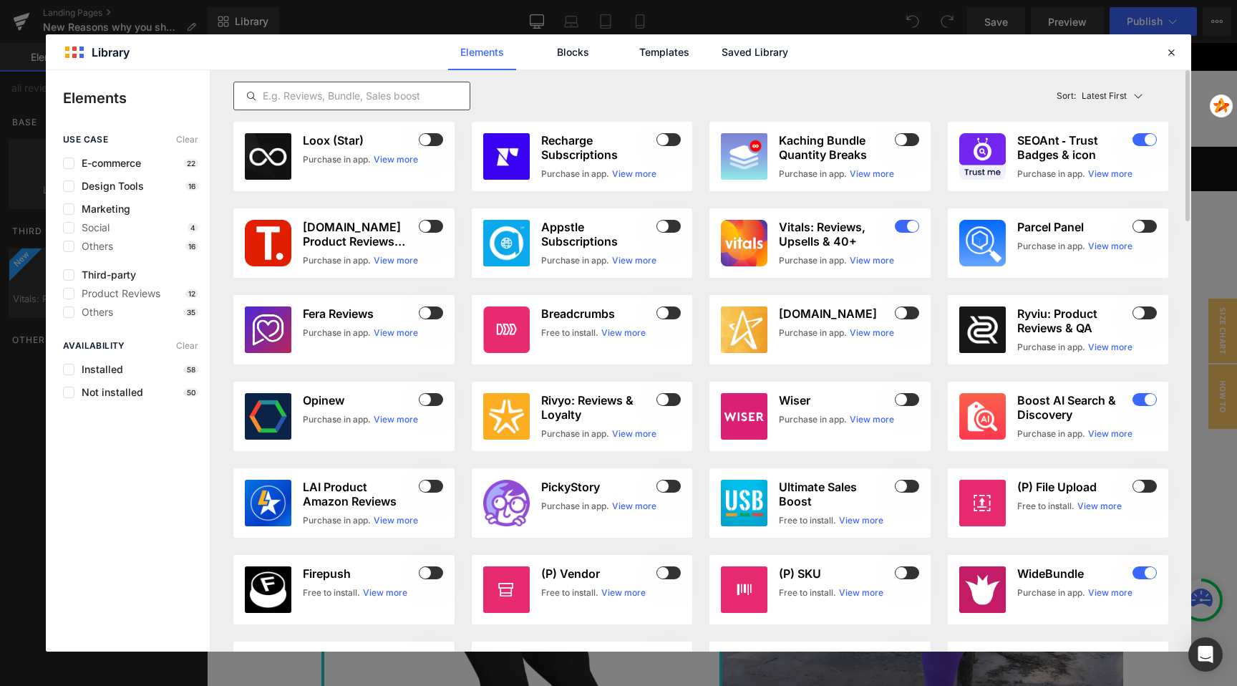
click at [323, 97] on input "text" at bounding box center [351, 95] width 235 height 17
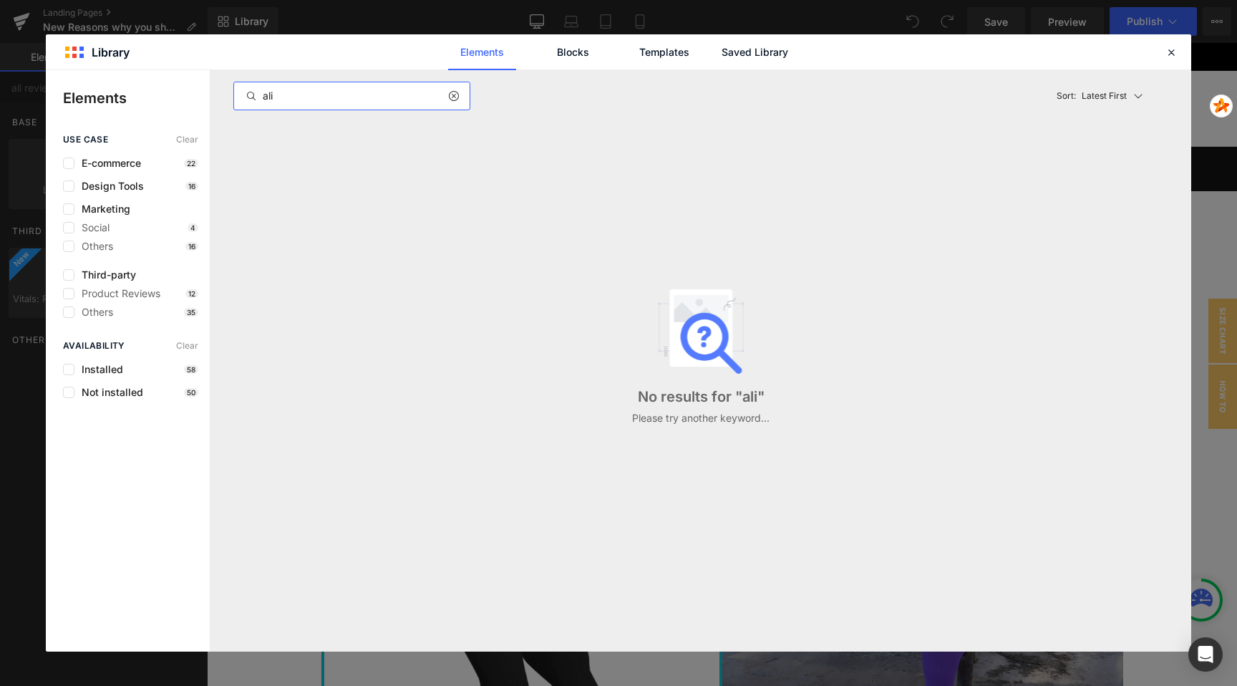
type input "ali"
click at [1171, 53] on icon at bounding box center [1171, 52] width 13 height 13
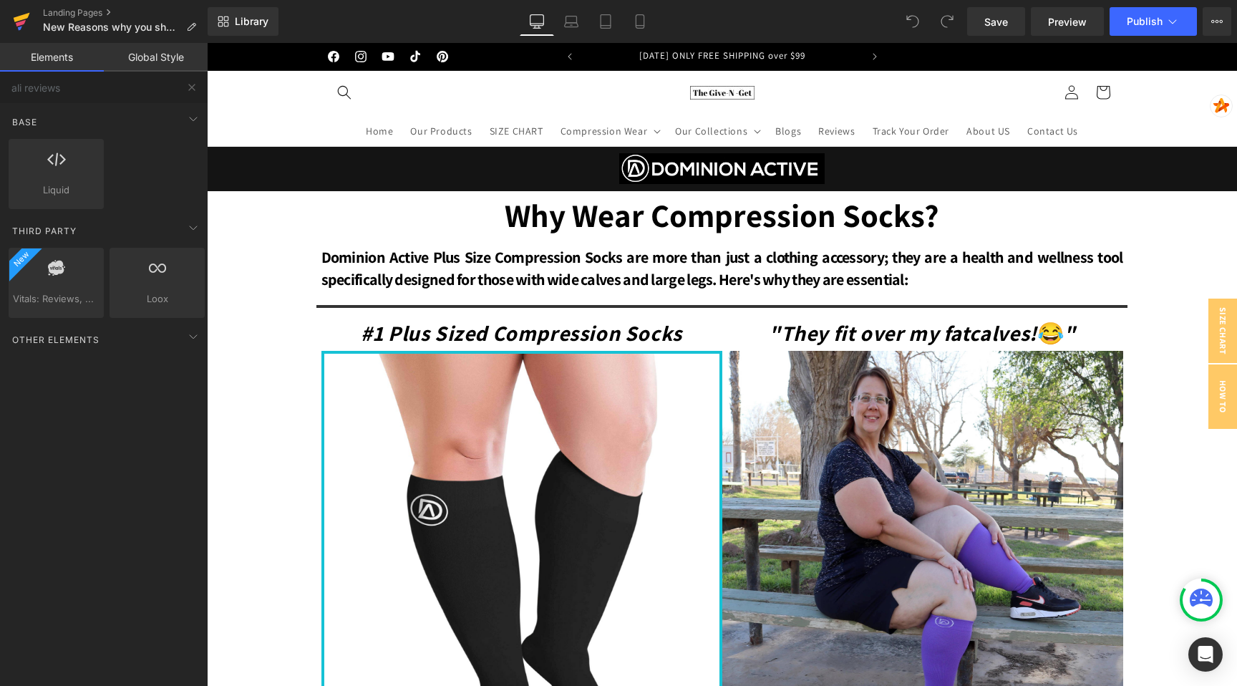
click at [21, 22] on icon at bounding box center [21, 23] width 10 height 6
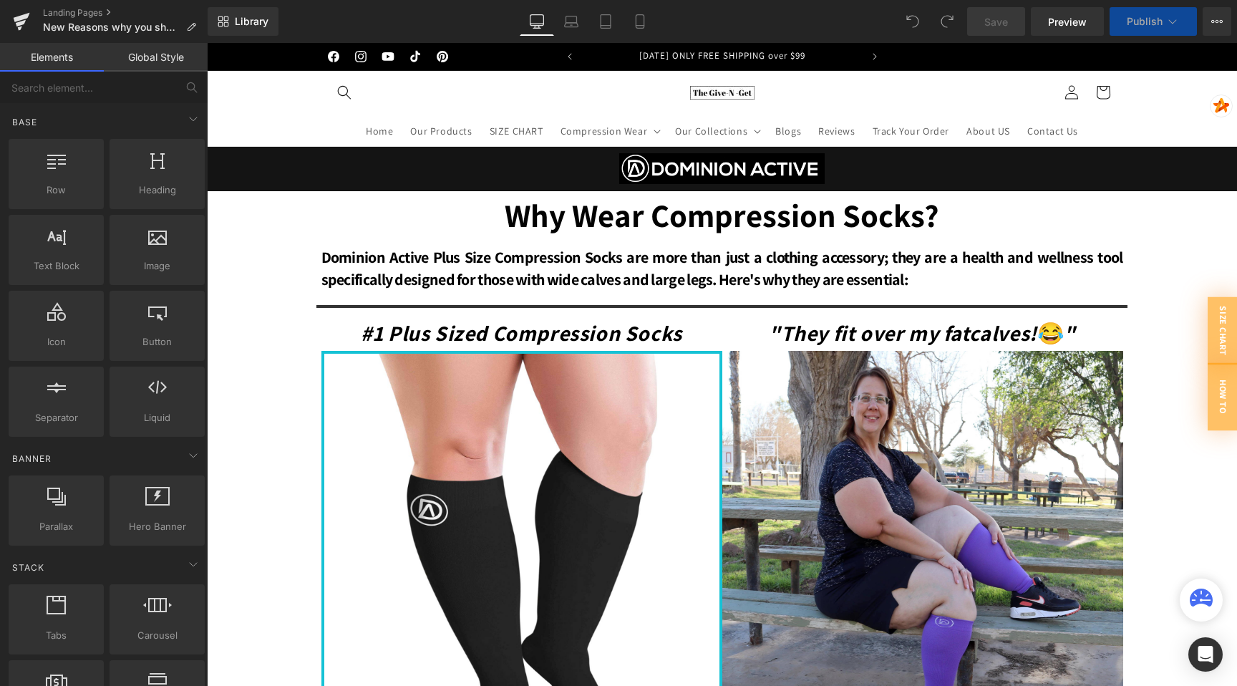
click at [1185, 19] on button "Publish" at bounding box center [1152, 21] width 87 height 29
select select "4XL • Nude"
select select "4XL • White"
select select "4XL • Brown"
click at [1175, 16] on icon at bounding box center [1172, 21] width 14 height 14
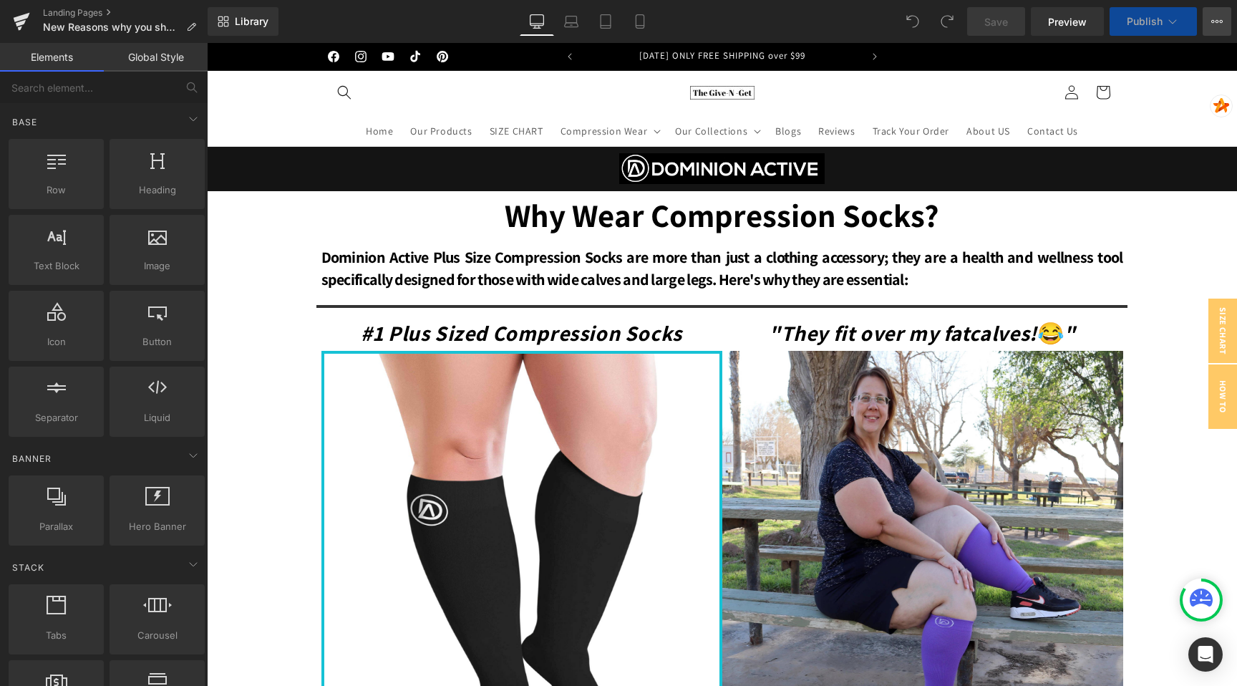
click at [1226, 22] on button "View Live Page View with current Template Save Template to Library Schedule Pub…" at bounding box center [1216, 21] width 29 height 29
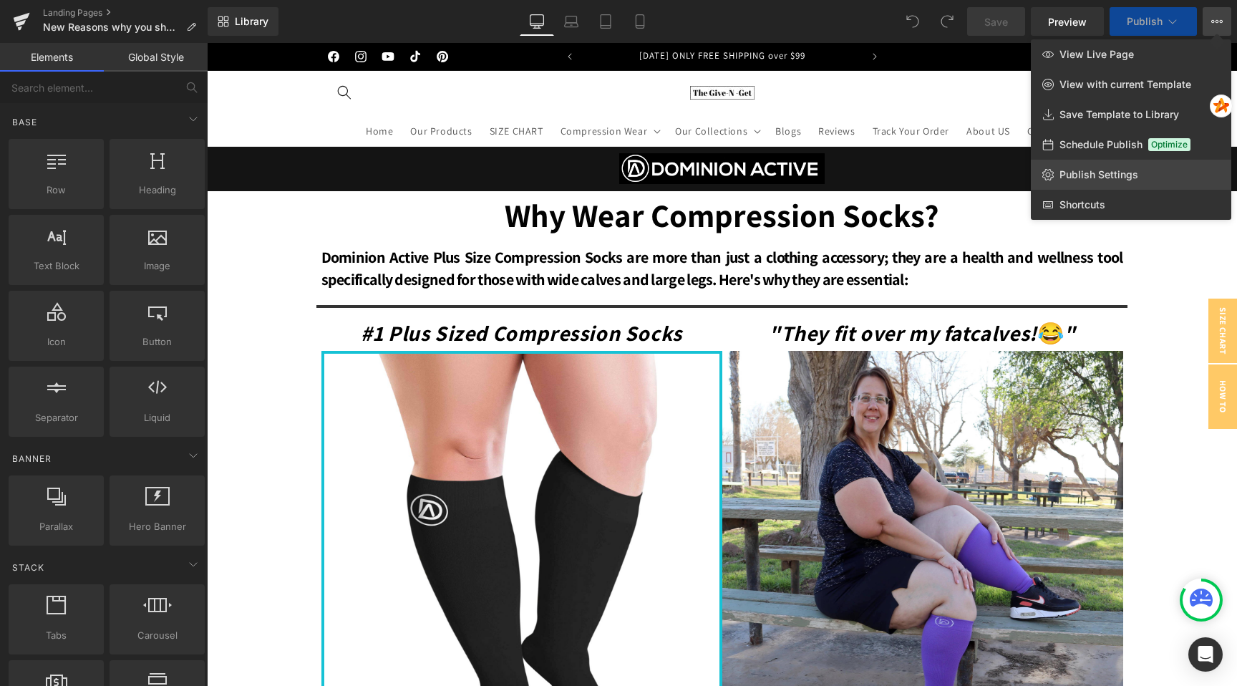
click at [1098, 176] on span "Publish Settings" at bounding box center [1098, 174] width 79 height 13
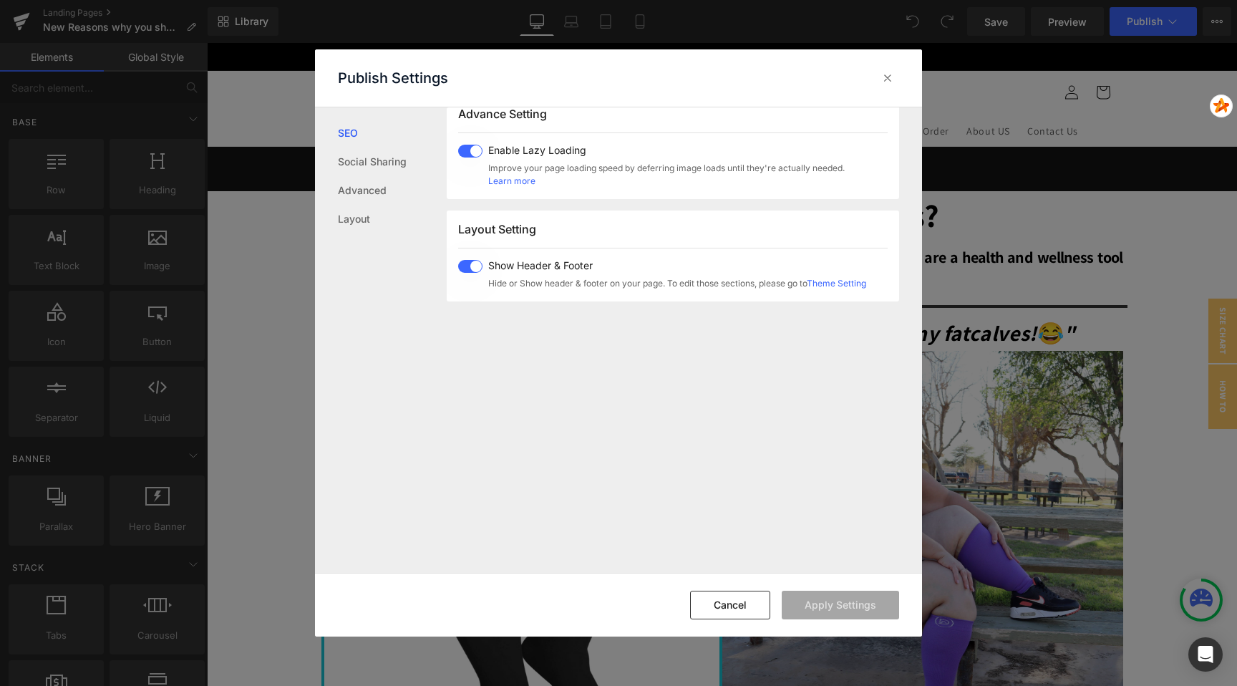
scroll to position [843, 0]
click at [366, 157] on link "Social Sharing" at bounding box center [392, 161] width 109 height 29
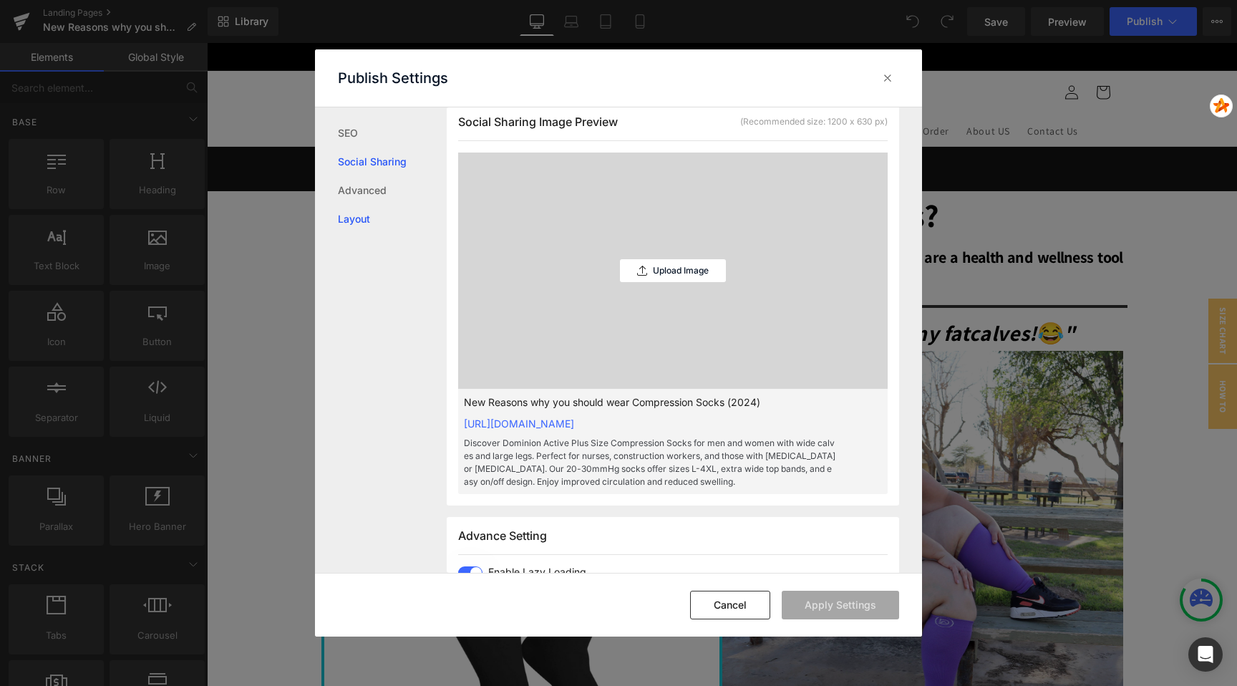
click at [359, 223] on link "Layout" at bounding box center [392, 219] width 109 height 29
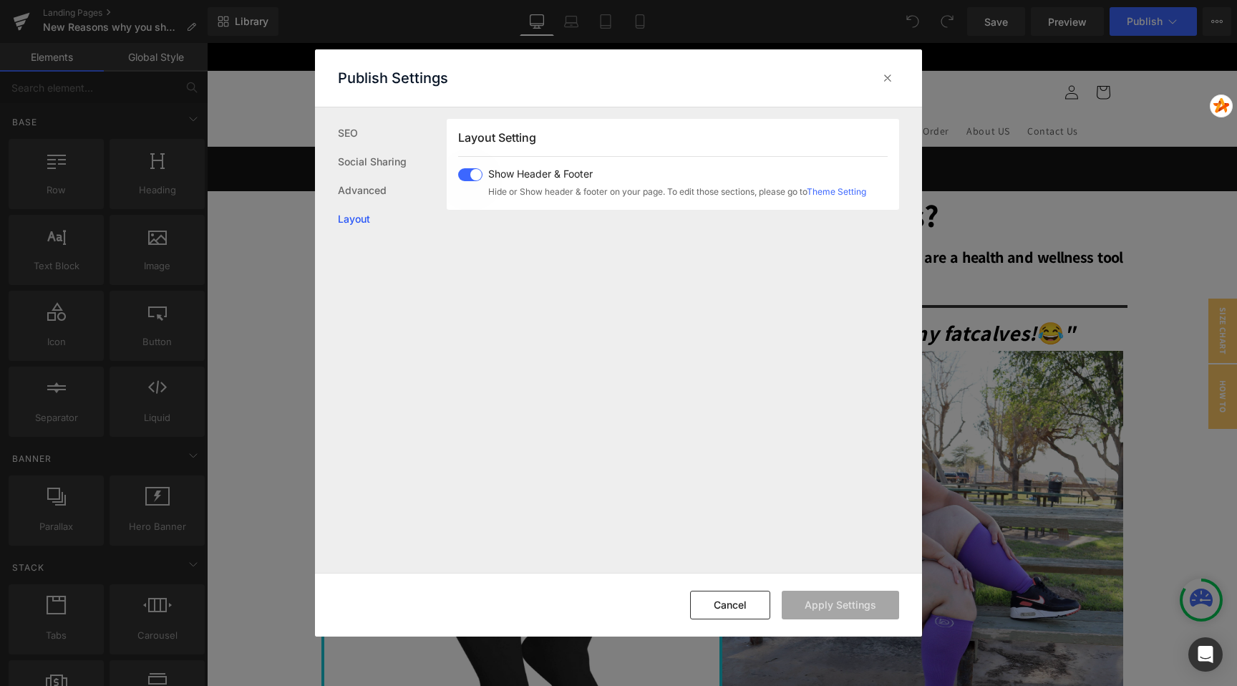
scroll to position [961, 0]
click at [744, 602] on button "Cancel" at bounding box center [730, 604] width 80 height 29
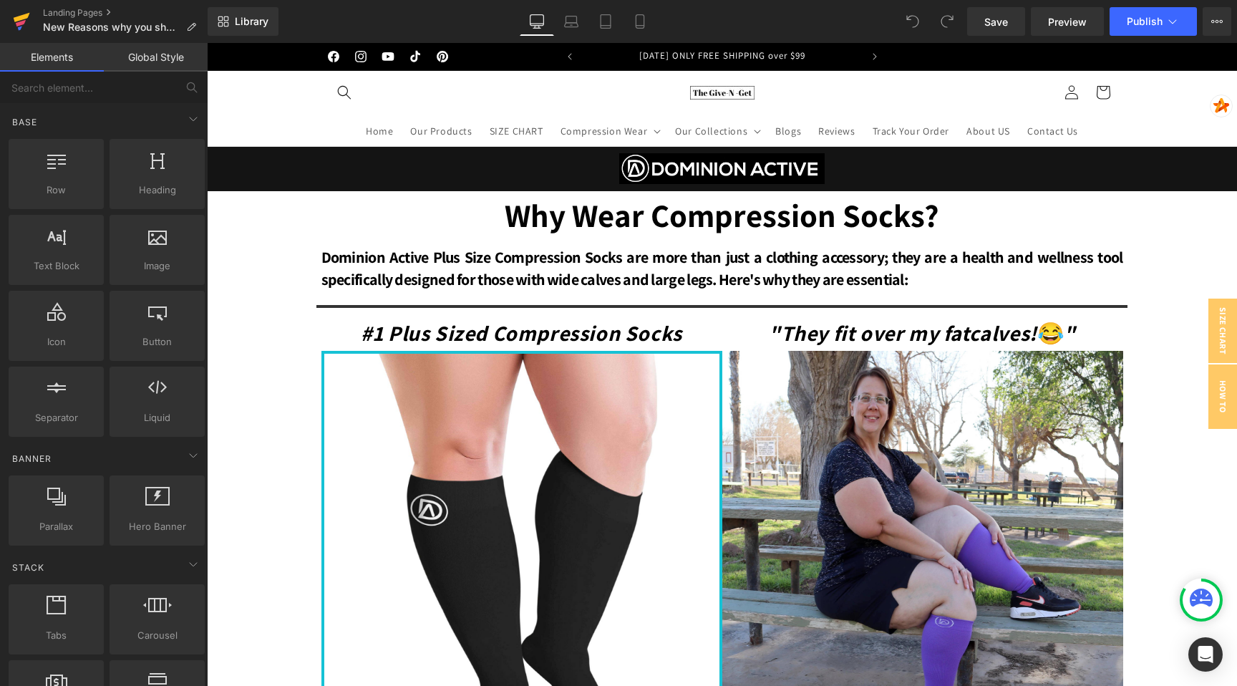
click at [24, 14] on icon at bounding box center [21, 22] width 17 height 36
